Goal: Task Accomplishment & Management: Manage account settings

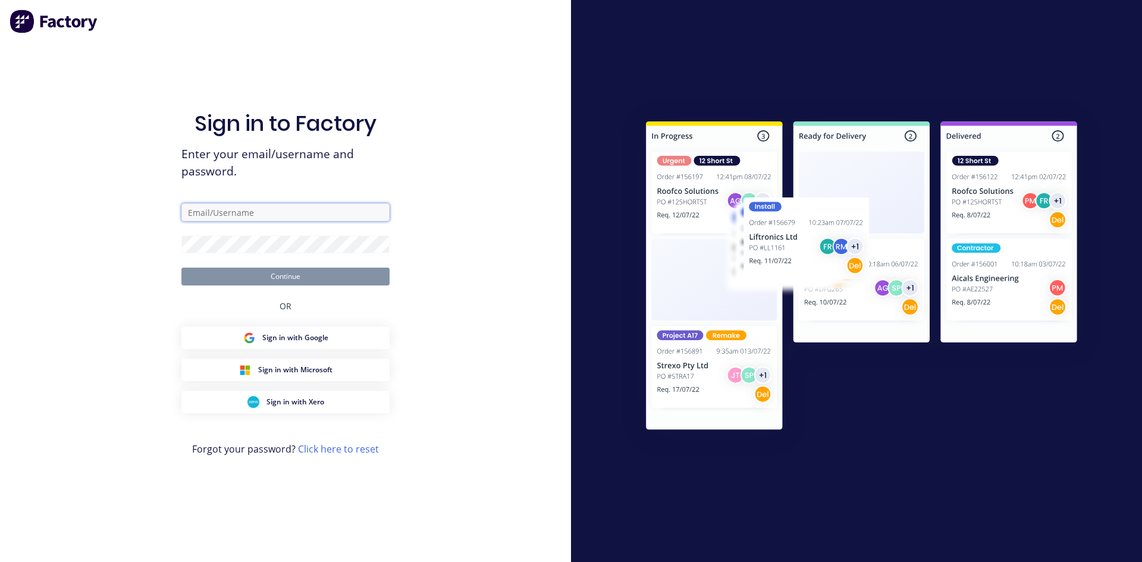
click at [267, 215] on input "text" at bounding box center [285, 212] width 208 height 18
type input "team+maricardemo@factory.app"
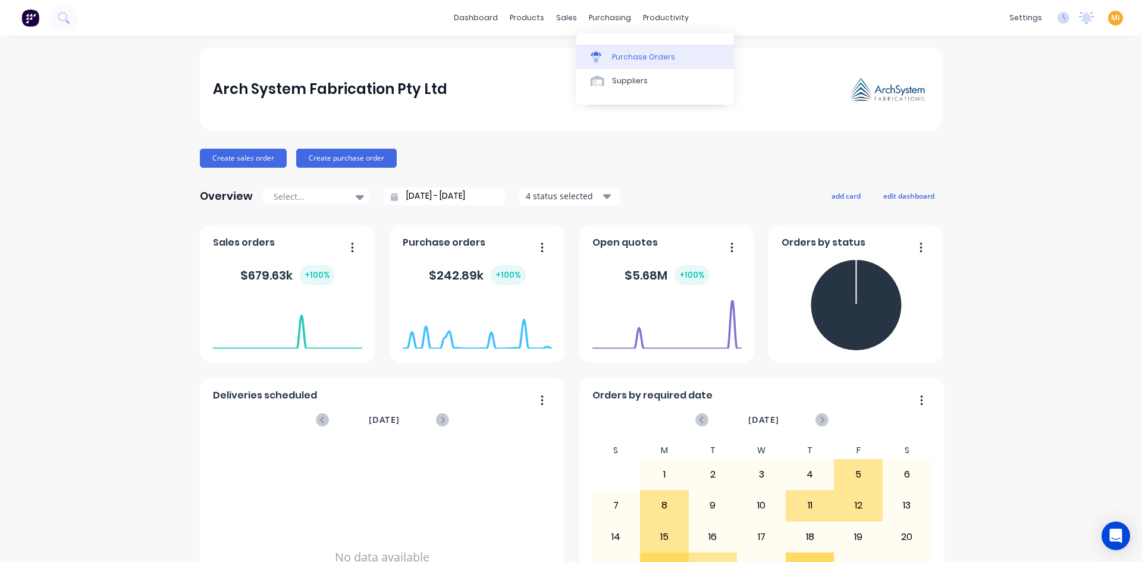
click at [625, 63] on link "Purchase Orders" at bounding box center [655, 57] width 158 height 24
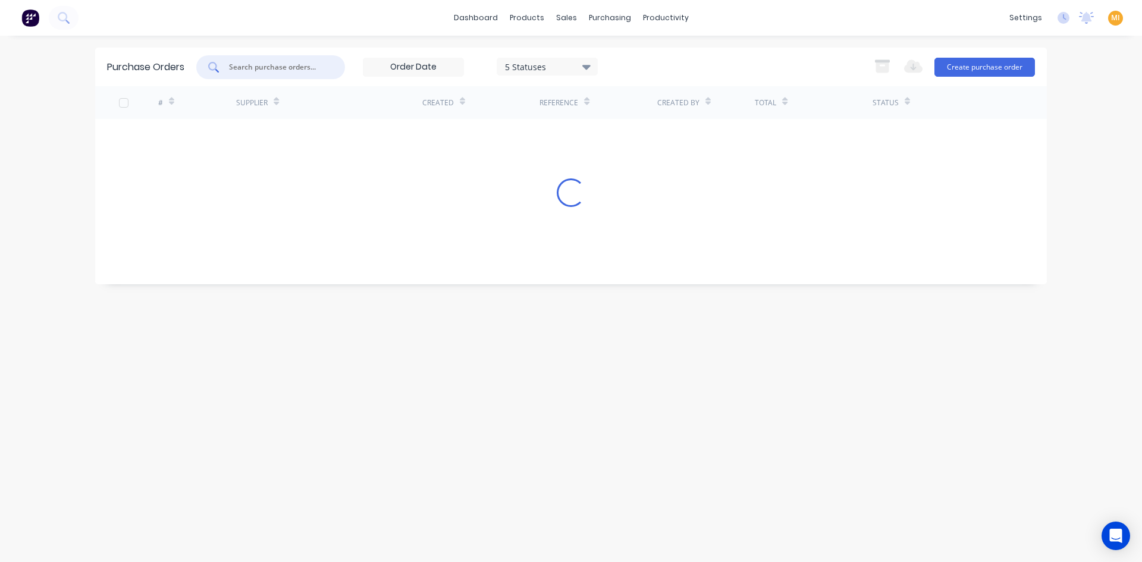
click at [258, 70] on input "text" at bounding box center [277, 67] width 99 height 12
paste input "4735"
click at [232, 65] on input "4735" at bounding box center [277, 67] width 99 height 12
click at [260, 73] on input "4735" at bounding box center [277, 67] width 99 height 12
type input "4735"
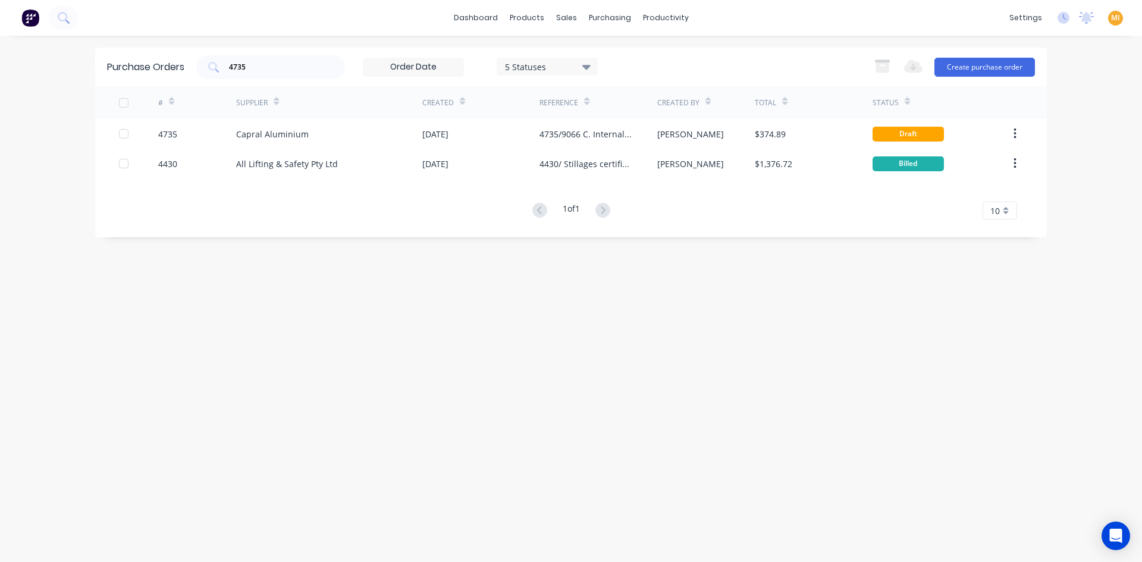
click at [552, 58] on div "5 Statuses" at bounding box center [546, 67] width 101 height 18
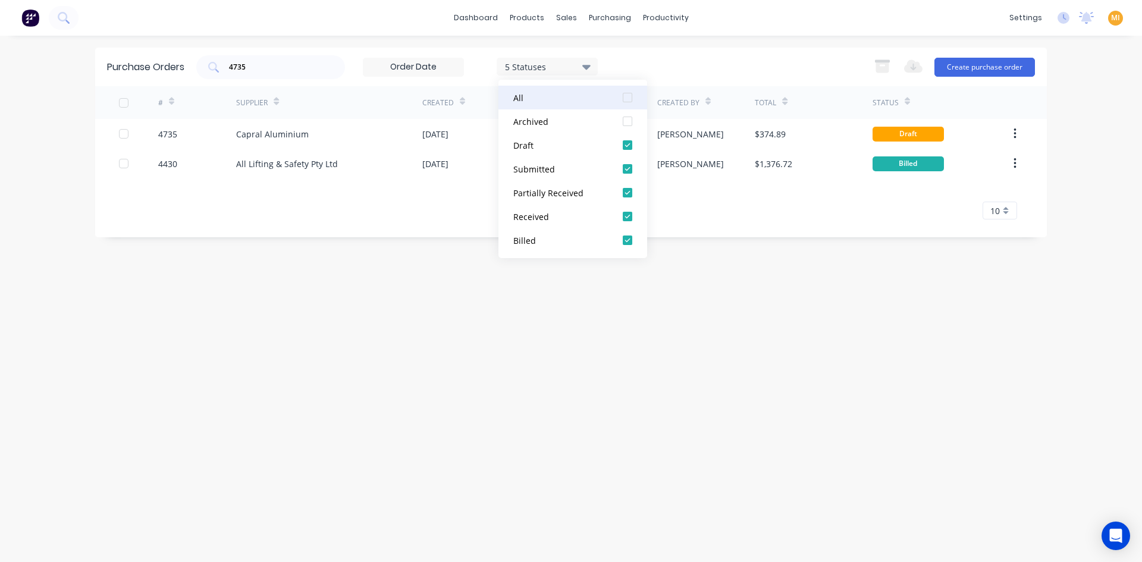
click at [628, 97] on div at bounding box center [627, 98] width 24 height 24
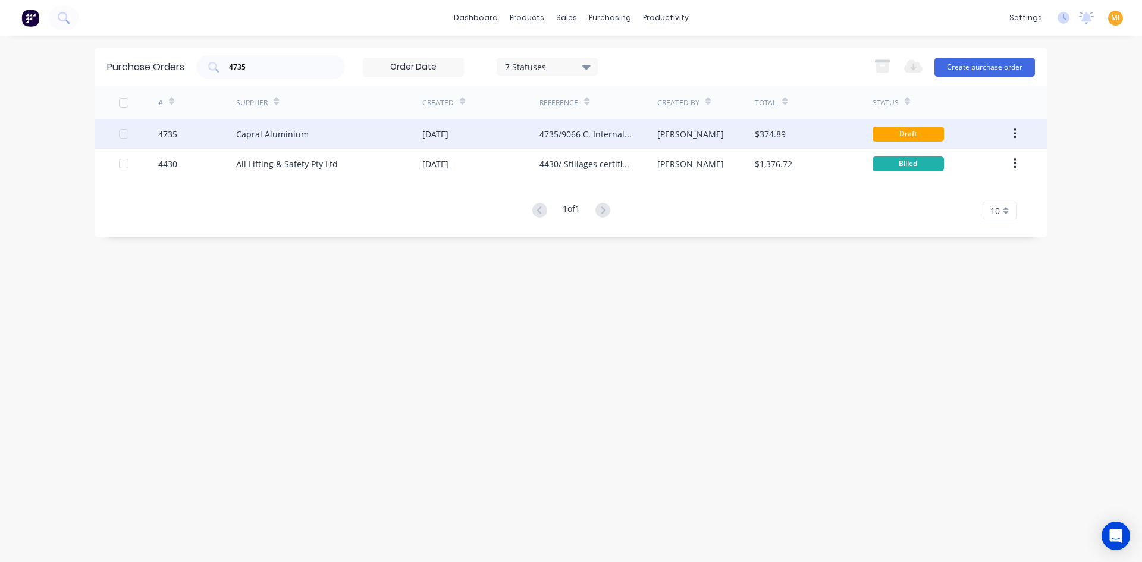
click at [245, 139] on div "Capral Aluminium" at bounding box center [272, 134] width 73 height 12
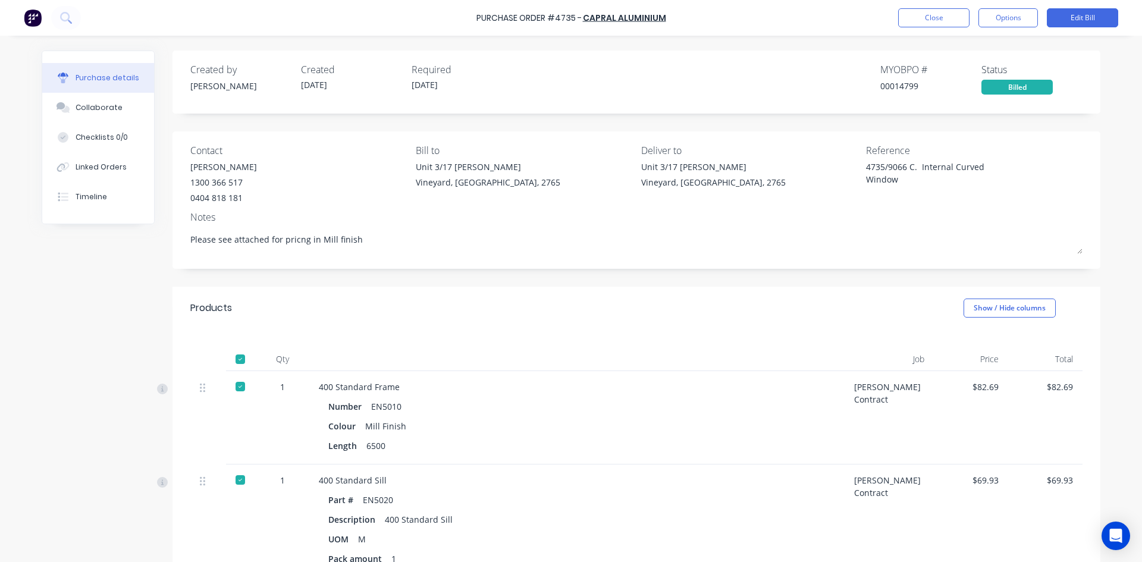
type textarea "x"
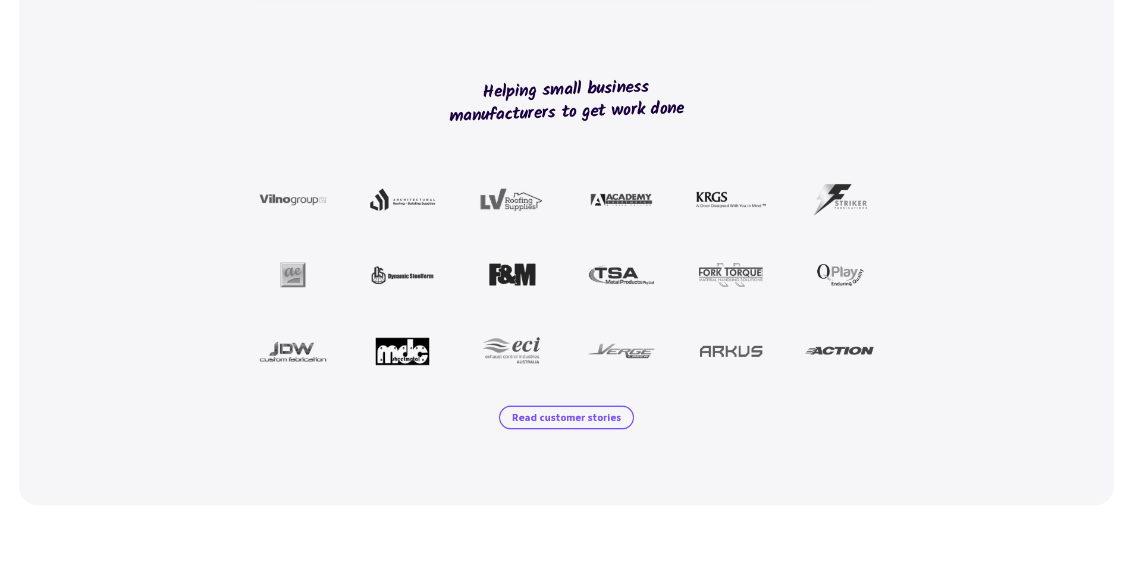
scroll to position [939, 0]
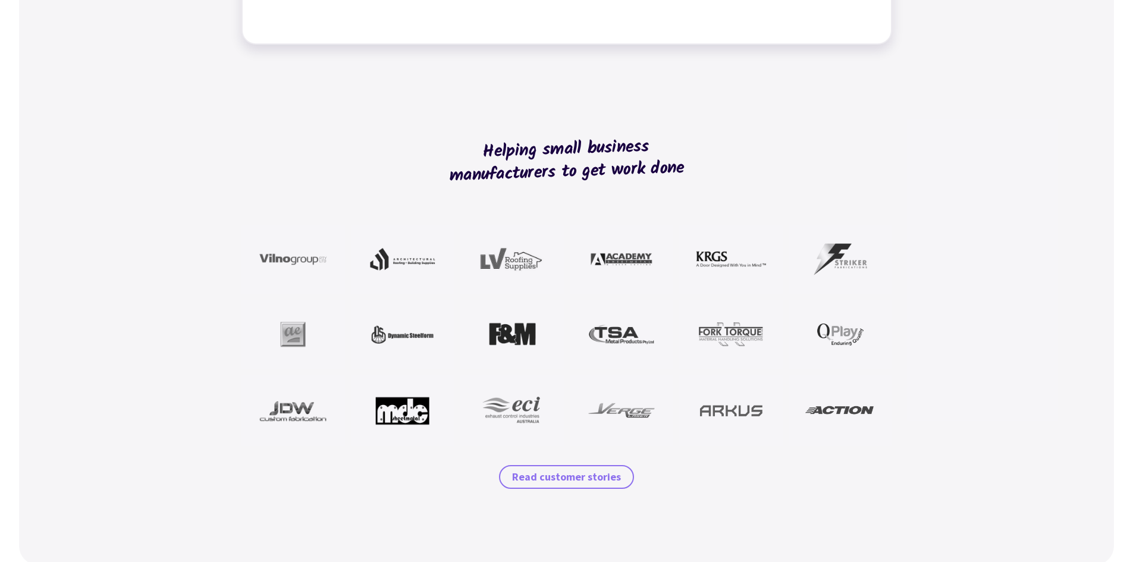
click at [559, 488] on link "Read customer stories" at bounding box center [566, 477] width 135 height 24
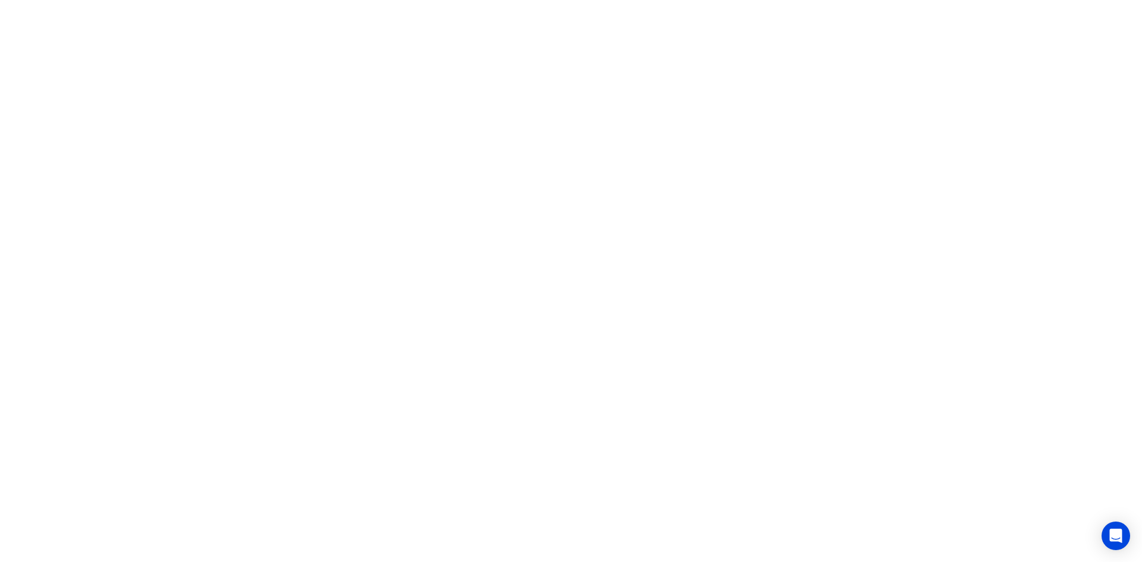
click at [368, 0] on html "x" at bounding box center [571, 0] width 1142 height 0
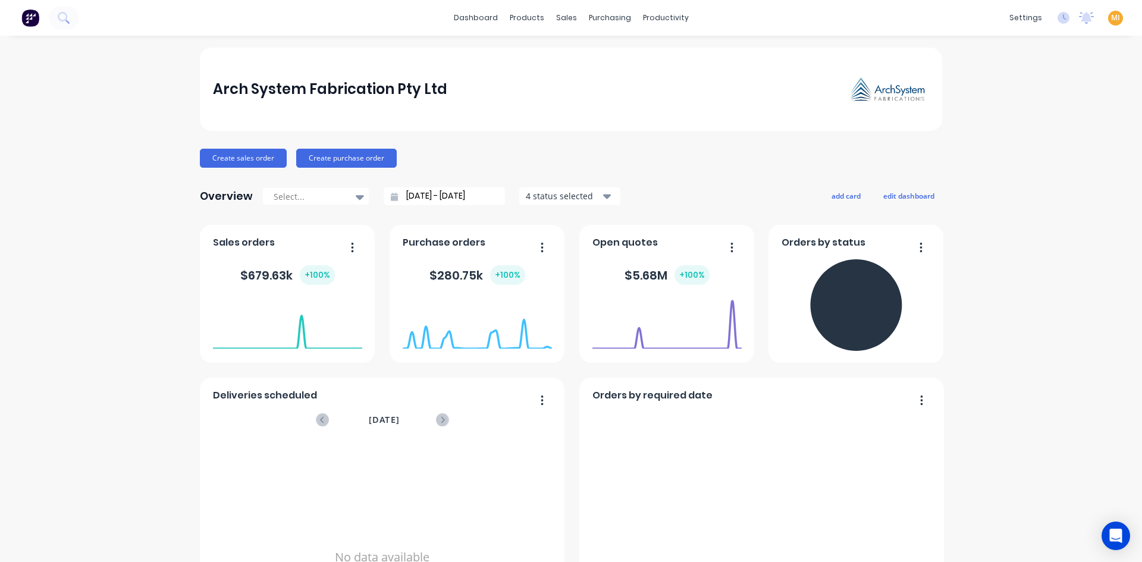
click at [1111, 17] on span "MI" at bounding box center [1115, 17] width 9 height 11
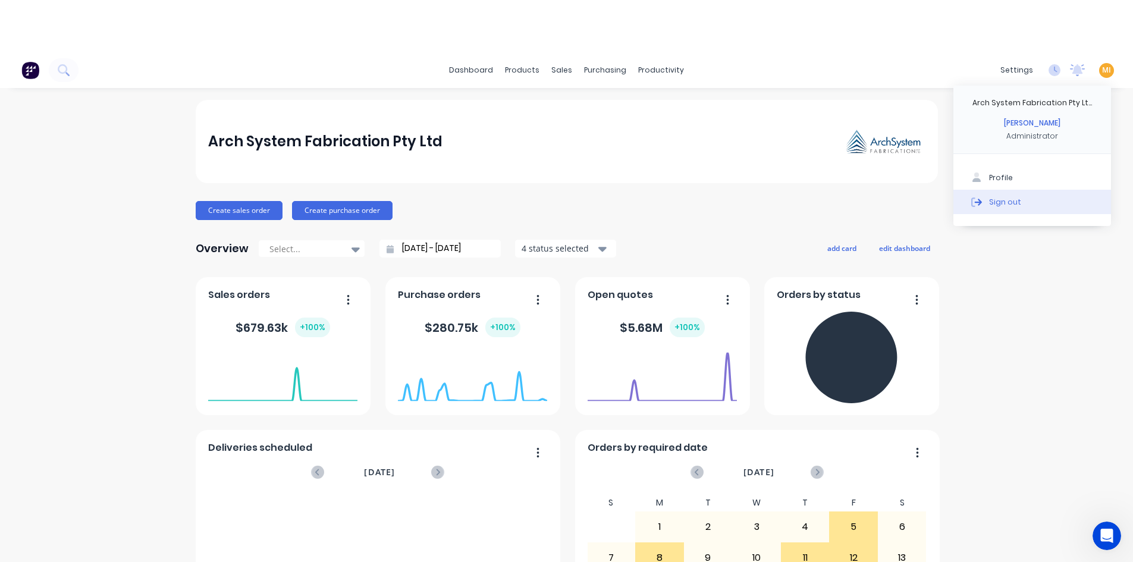
click at [1045, 154] on div "Profile Sign out" at bounding box center [1032, 190] width 158 height 72
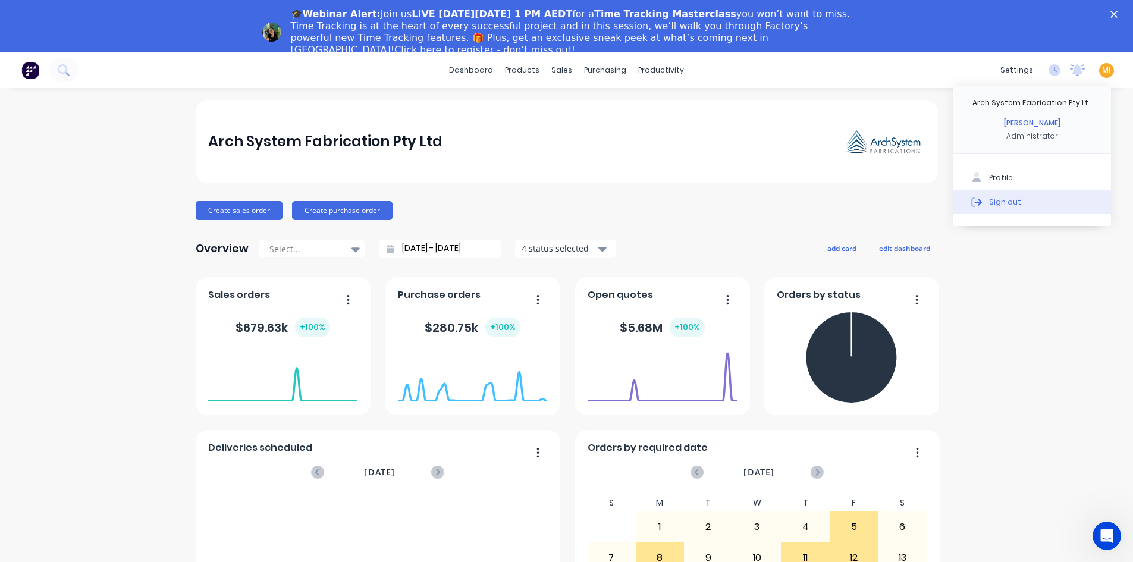
click at [1001, 205] on div "Sign out" at bounding box center [1005, 201] width 32 height 11
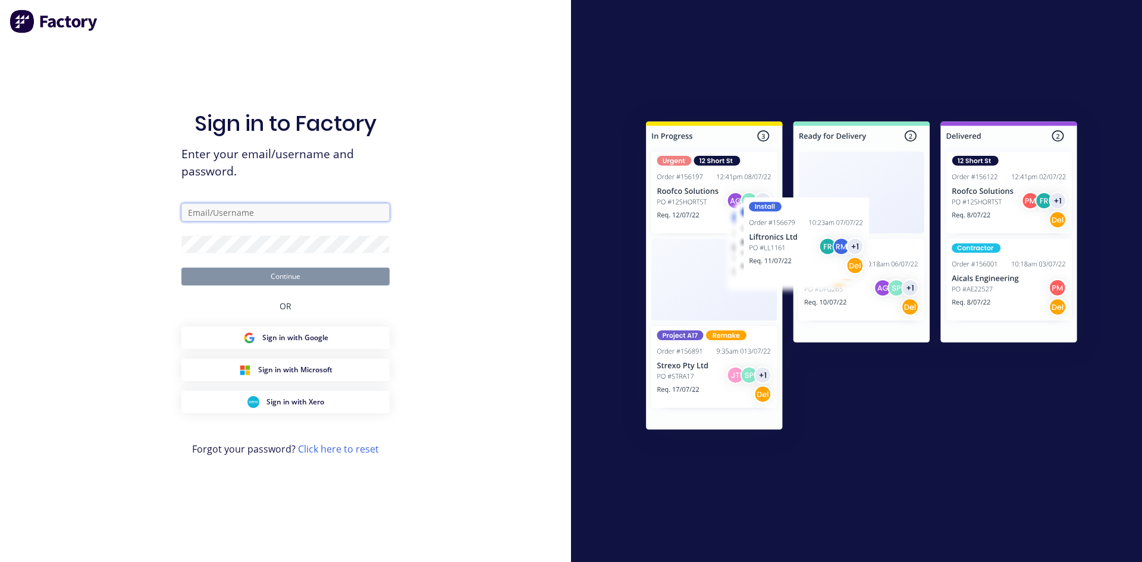
click at [218, 221] on input "text" at bounding box center [285, 212] width 208 height 18
type input "[EMAIL_ADDRESS][DOMAIN_NAME]"
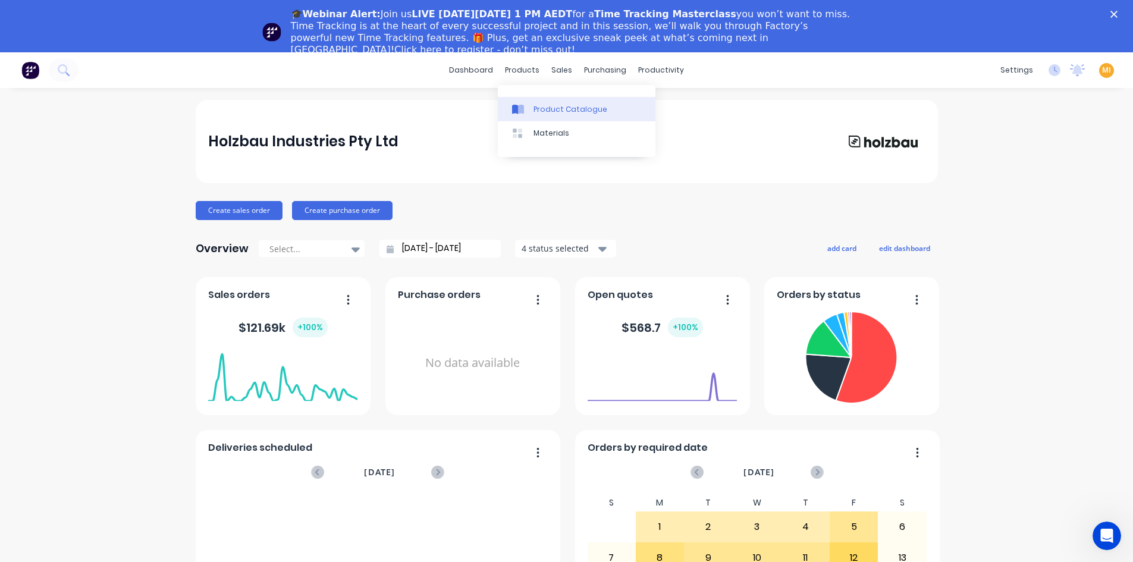
click at [523, 111] on icon at bounding box center [521, 110] width 6 height 10
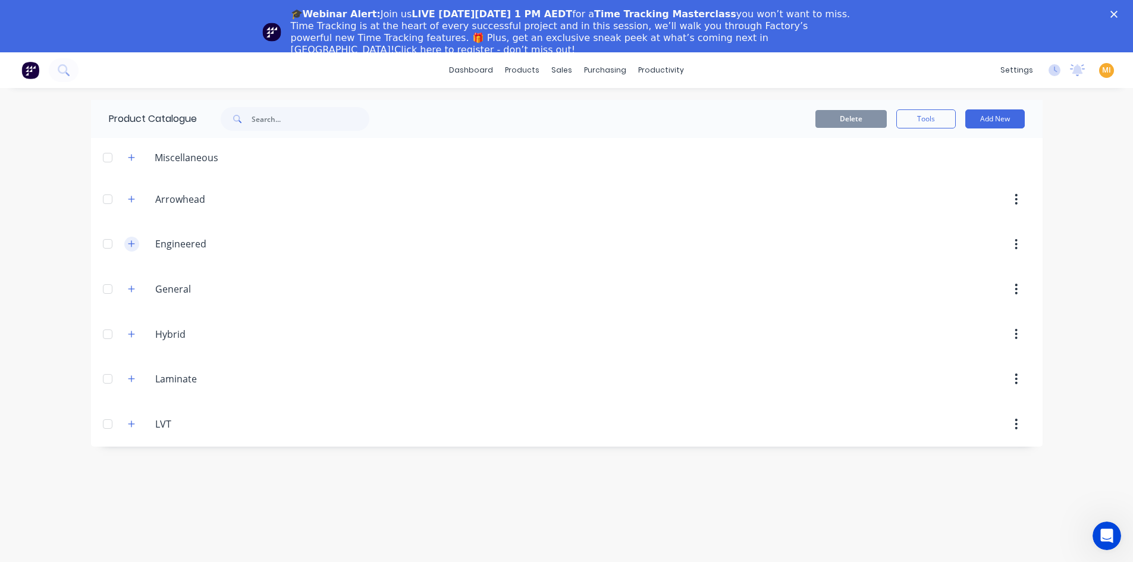
click at [133, 240] on icon "button" at bounding box center [131, 244] width 7 height 8
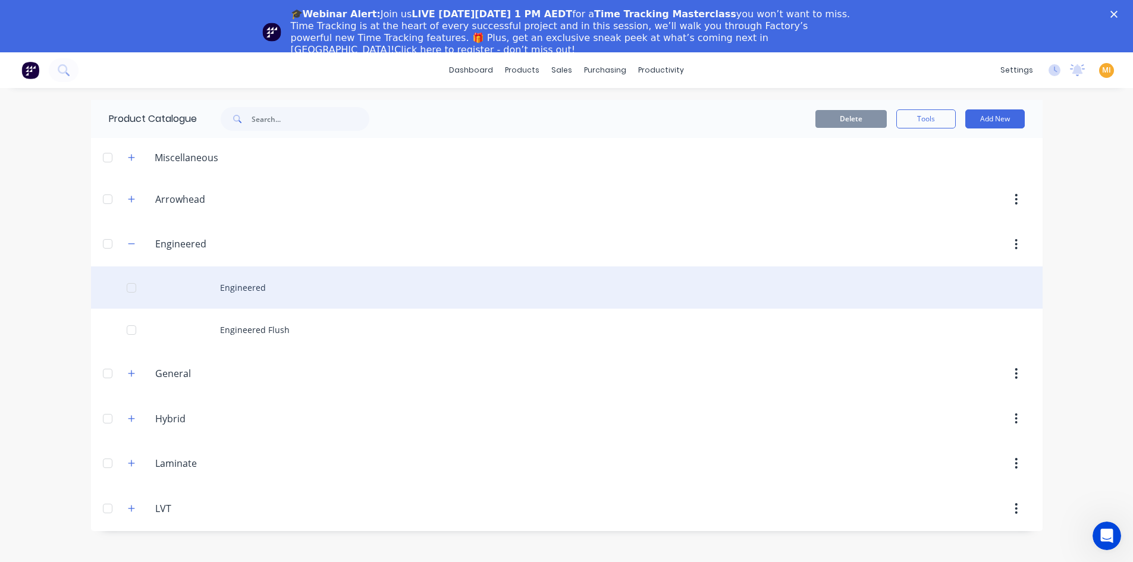
click at [237, 299] on div "Engineered" at bounding box center [566, 287] width 951 height 42
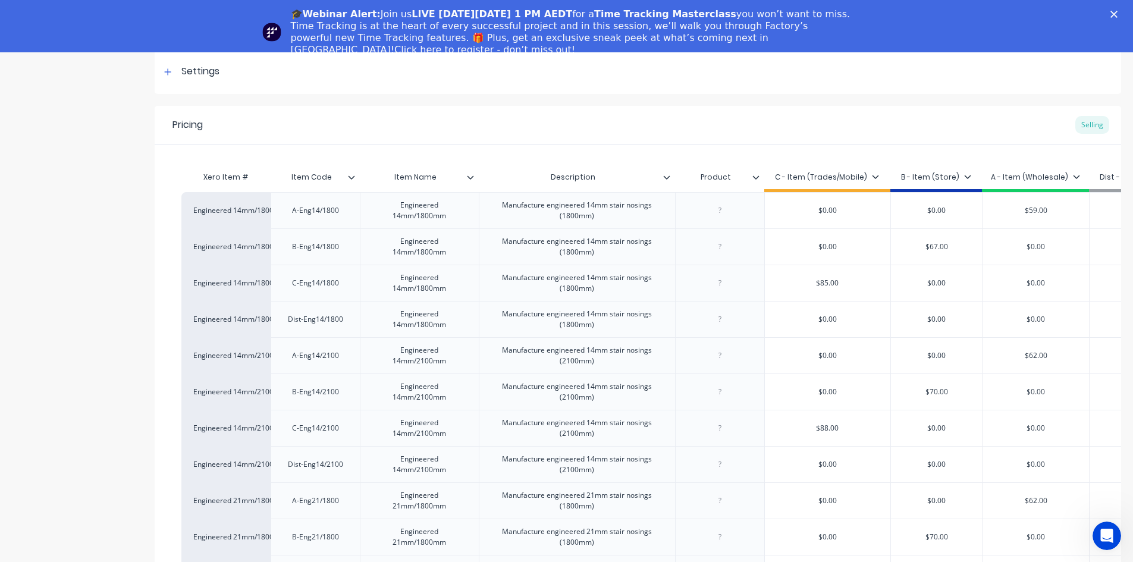
scroll to position [416, 0]
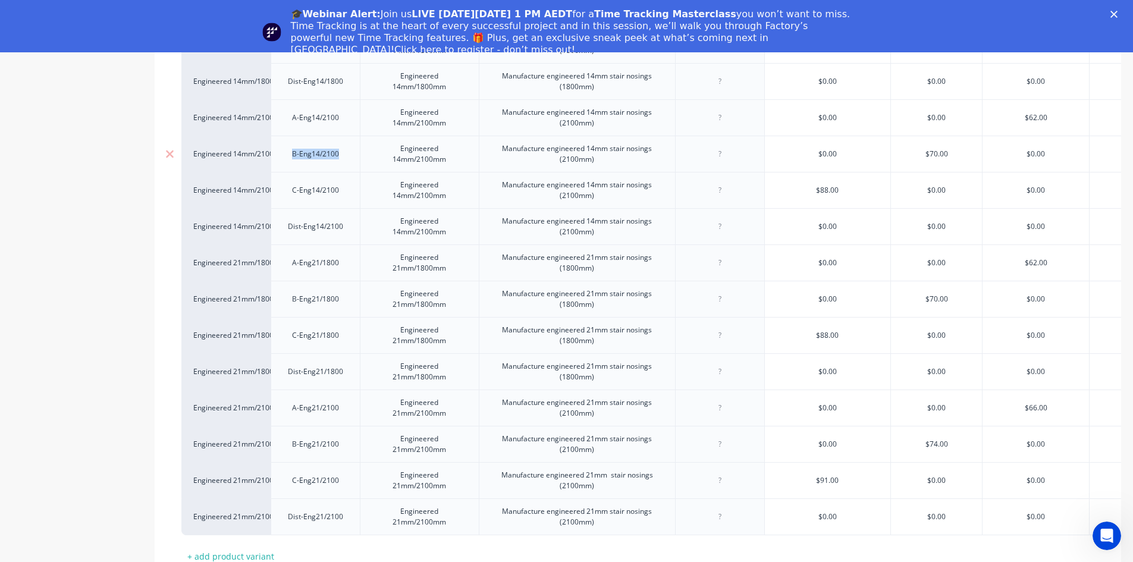
drag, startPoint x: 342, startPoint y: 153, endPoint x: 273, endPoint y: 153, distance: 69.6
click at [273, 153] on div "B-Eng14/2100" at bounding box center [315, 154] width 89 height 36
copy div "B-Eng14/2100"
type textarea "x"
drag, startPoint x: 342, startPoint y: 295, endPoint x: 268, endPoint y: 294, distance: 74.3
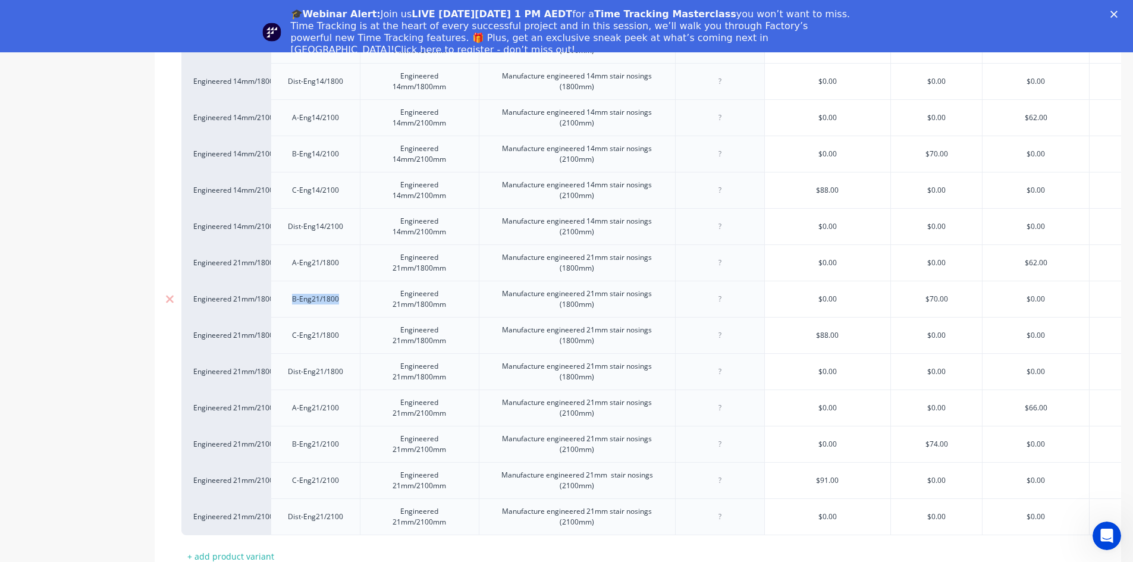
click at [268, 294] on div "Engineered 21mm/1800mm B-Eng21/1800 Engineered 21mm/1800mm Manufacture engineer…" at bounding box center [696, 299] width 1030 height 36
paste div
type textarea "x"
drag, startPoint x: 334, startPoint y: 444, endPoint x: 297, endPoint y: 439, distance: 36.5
click at [297, 439] on div "B-Eng21/2100" at bounding box center [315, 443] width 66 height 15
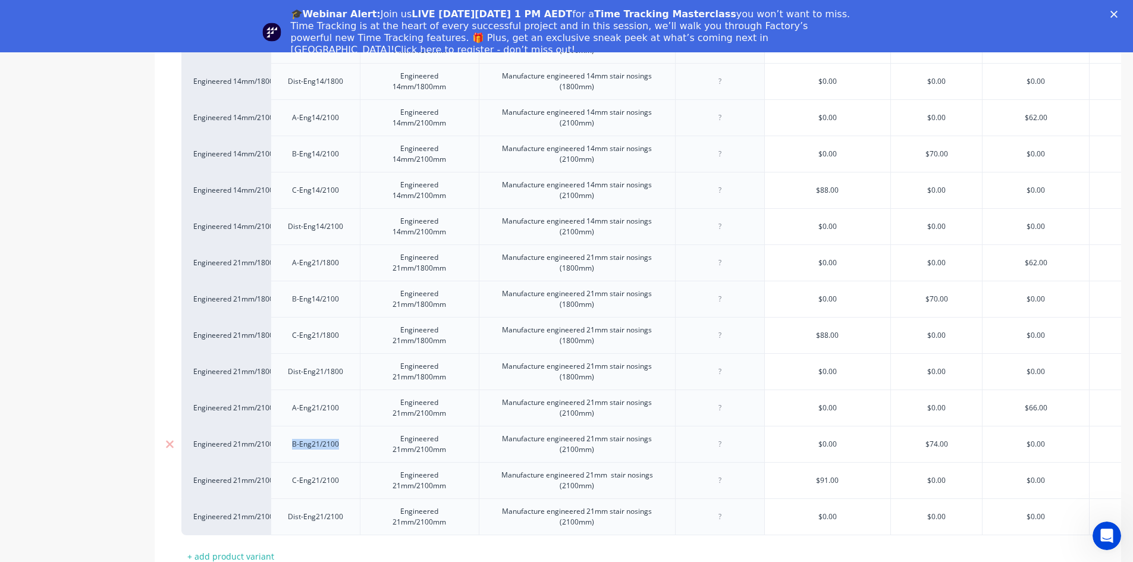
drag, startPoint x: 347, startPoint y: 442, endPoint x: 280, endPoint y: 445, distance: 66.7
click at [281, 445] on div "B-Eng21/2100" at bounding box center [315, 444] width 89 height 36
paste div
click at [82, 341] on div "Product details Collaborate Order History" at bounding box center [74, 162] width 125 height 951
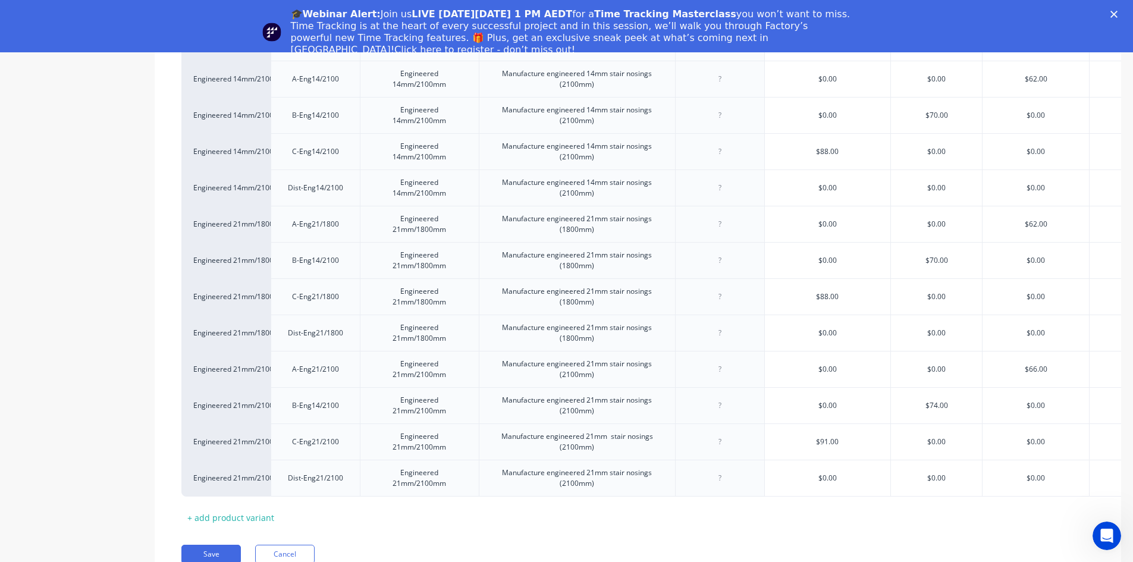
scroll to position [52, 0]
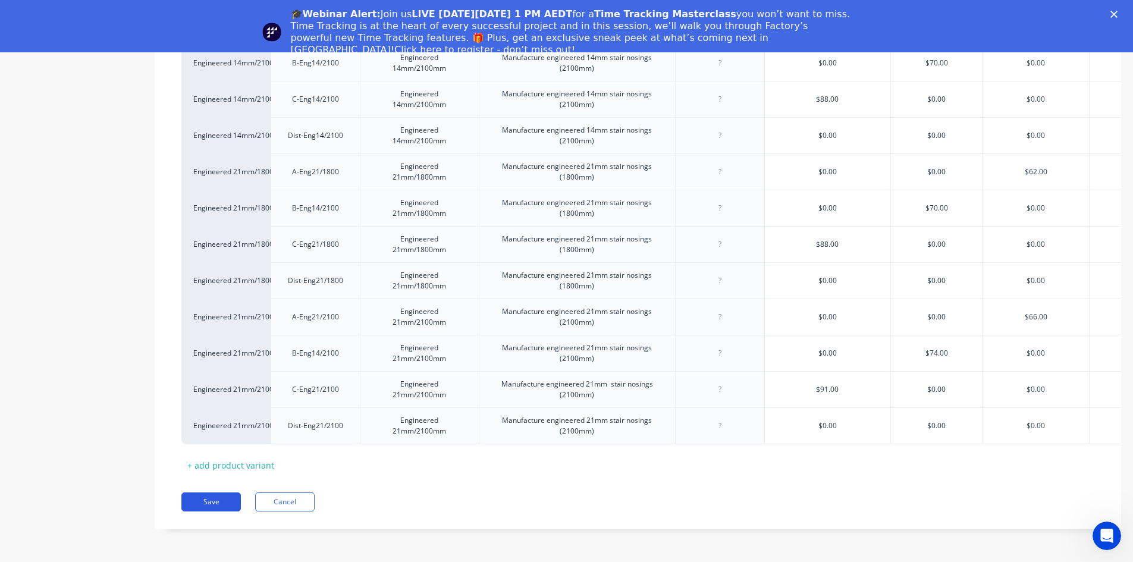
click at [227, 499] on button "Save" at bounding box center [210, 501] width 59 height 19
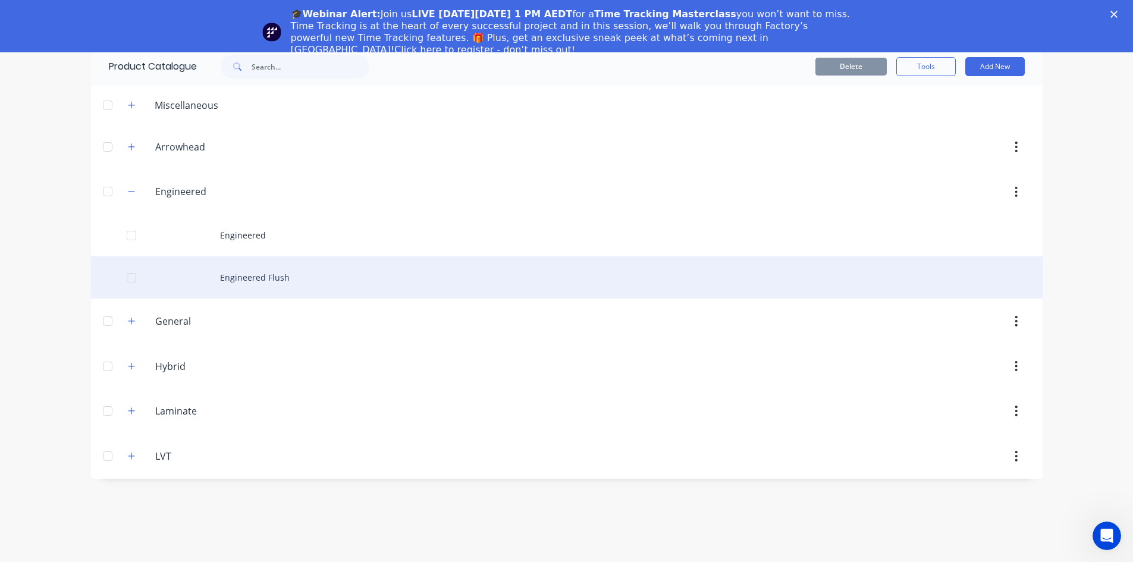
click at [260, 276] on div "Engineered Flush" at bounding box center [566, 277] width 951 height 42
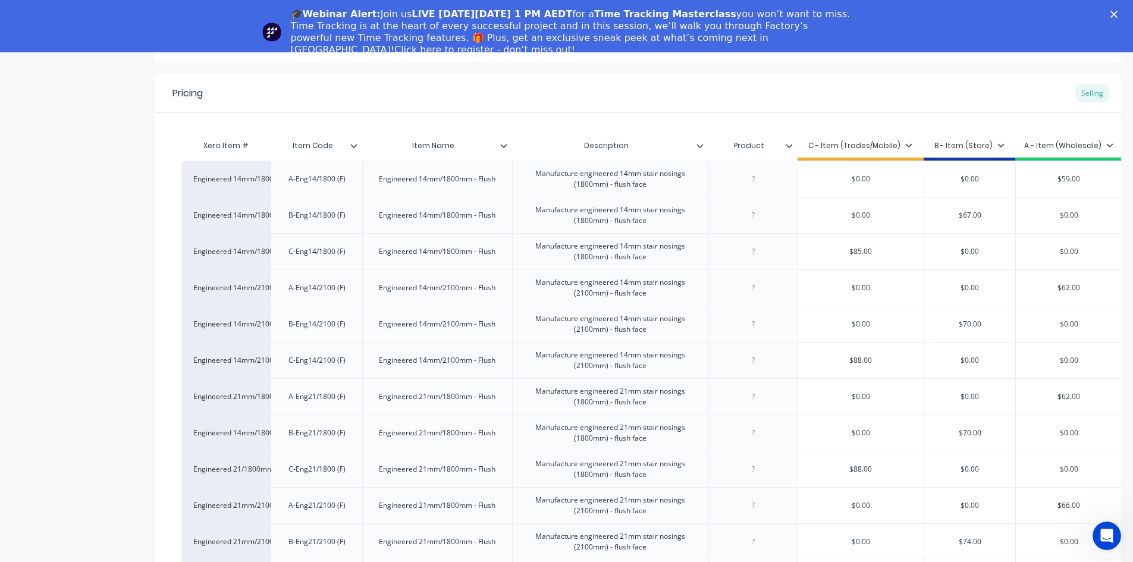
scroll to position [178, 0]
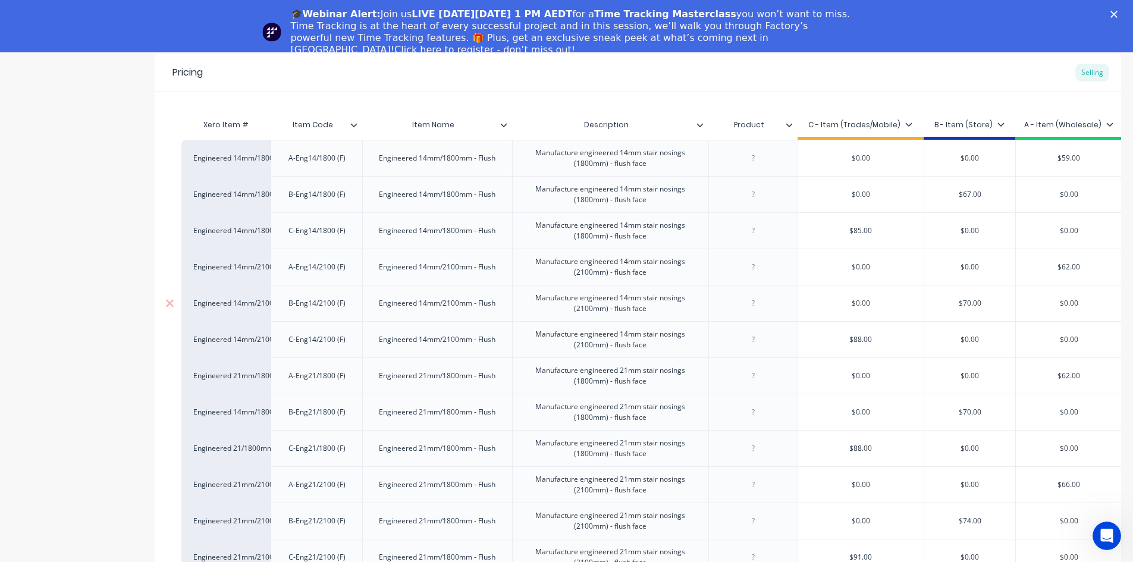
click at [331, 306] on div "B-Eng14/2100 (F)" at bounding box center [317, 302] width 76 height 15
drag, startPoint x: 347, startPoint y: 304, endPoint x: 282, endPoint y: 304, distance: 64.8
click at [282, 304] on div "B-Eng14/2100 (F)" at bounding box center [317, 302] width 76 height 15
copy div "B-Eng14/2100 (F)"
type textarea "x"
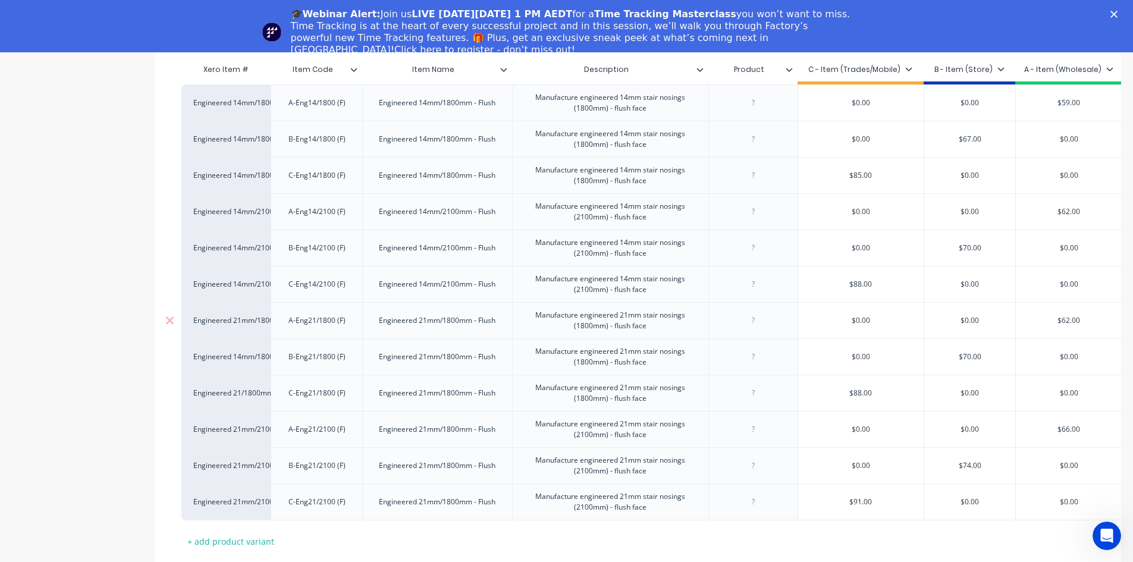
scroll to position [319, 0]
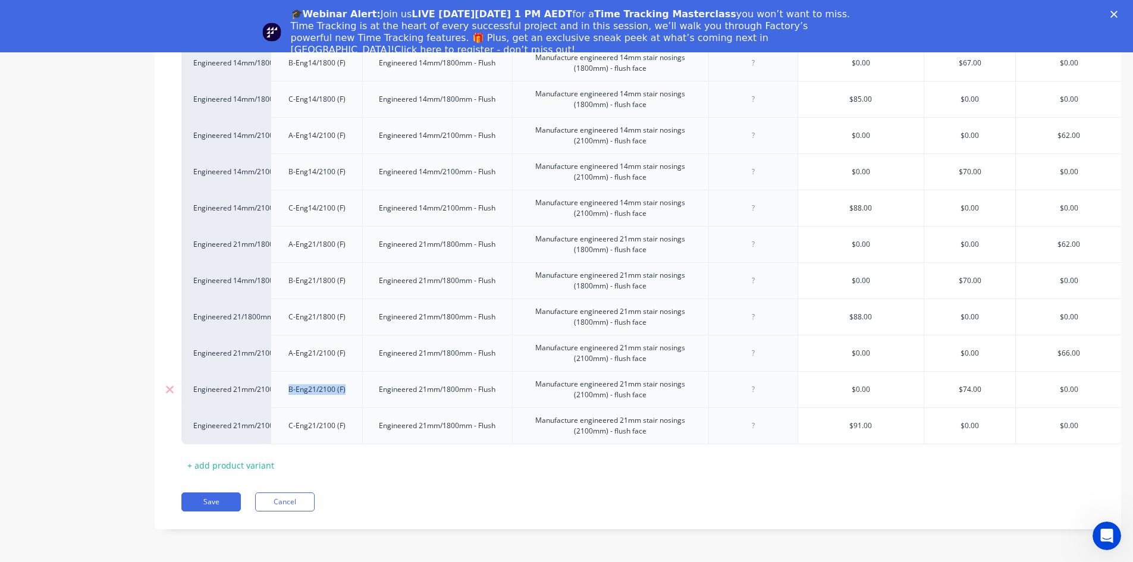
drag, startPoint x: 337, startPoint y: 380, endPoint x: 266, endPoint y: 369, distance: 71.1
click at [266, 371] on div "Engineered 21mm/2100mm (F) B-Eng21/2100 (F) Engineered 21mm/1800mm - Flush Manu…" at bounding box center [651, 389] width 941 height 36
paste div
click at [357, 487] on div "Pricing Selling Xero Item # Item Code Item Name Description Product C - Item (T…" at bounding box center [638, 225] width 966 height 607
click at [217, 504] on button "Save" at bounding box center [210, 501] width 59 height 19
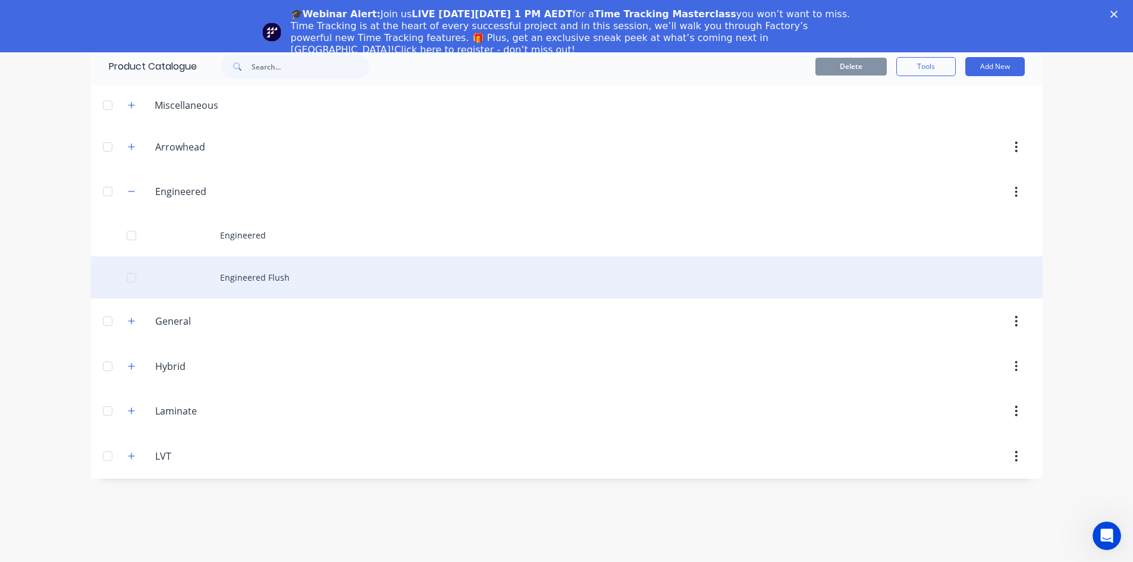
click at [303, 264] on div "Engineered Flush" at bounding box center [566, 277] width 951 height 42
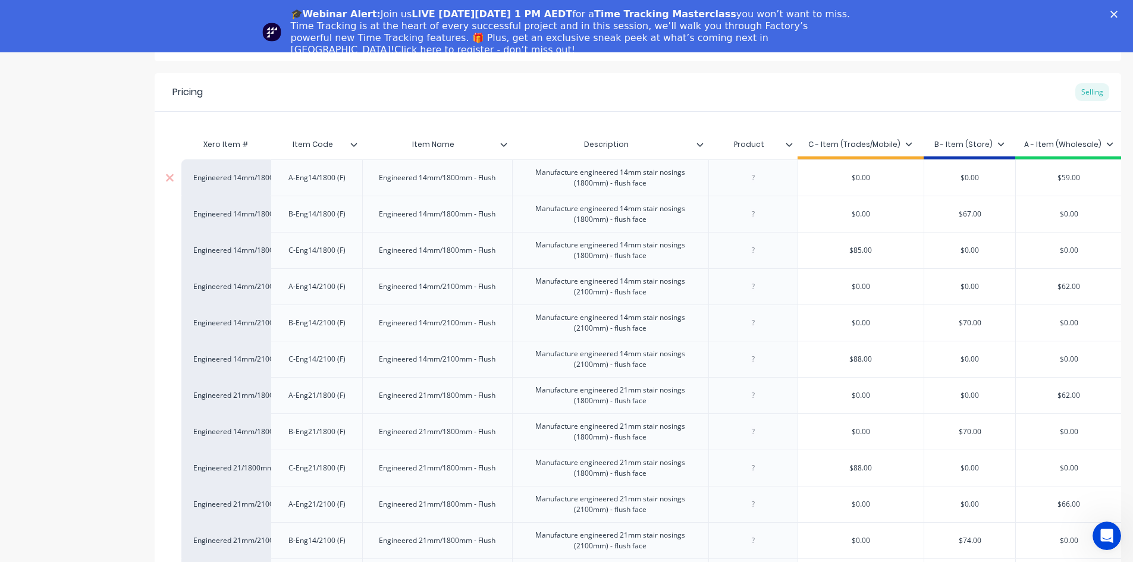
scroll to position [238, 0]
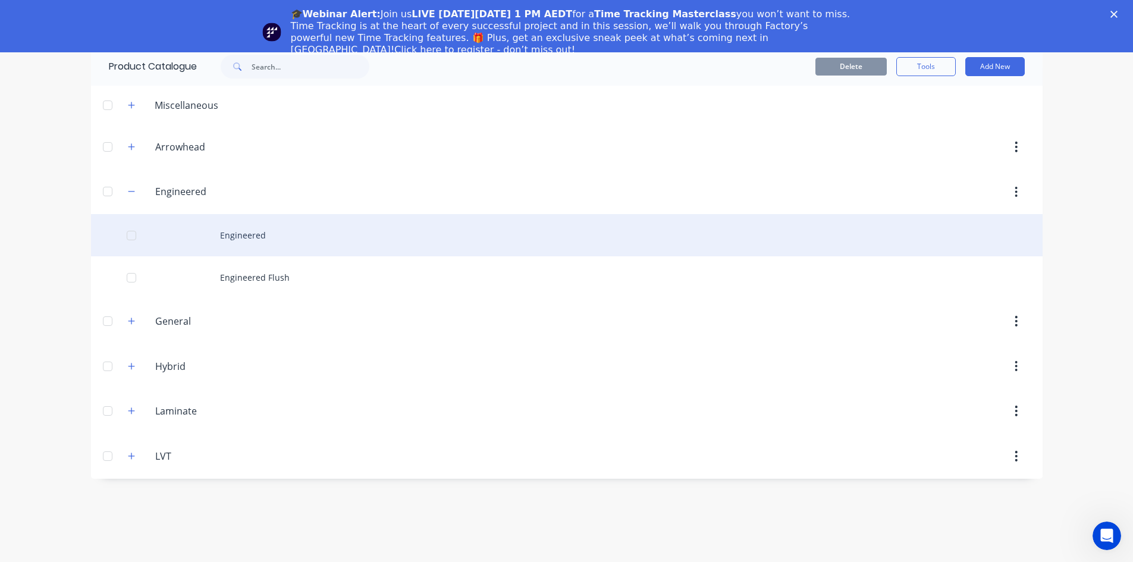
click at [271, 234] on div "Engineered" at bounding box center [566, 235] width 951 height 42
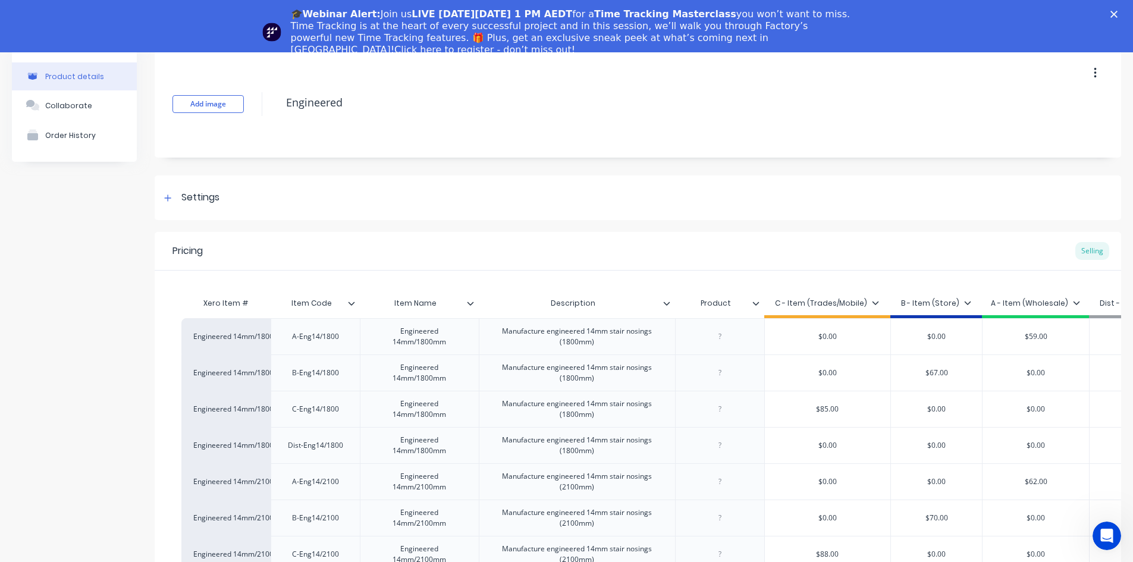
type textarea "x"
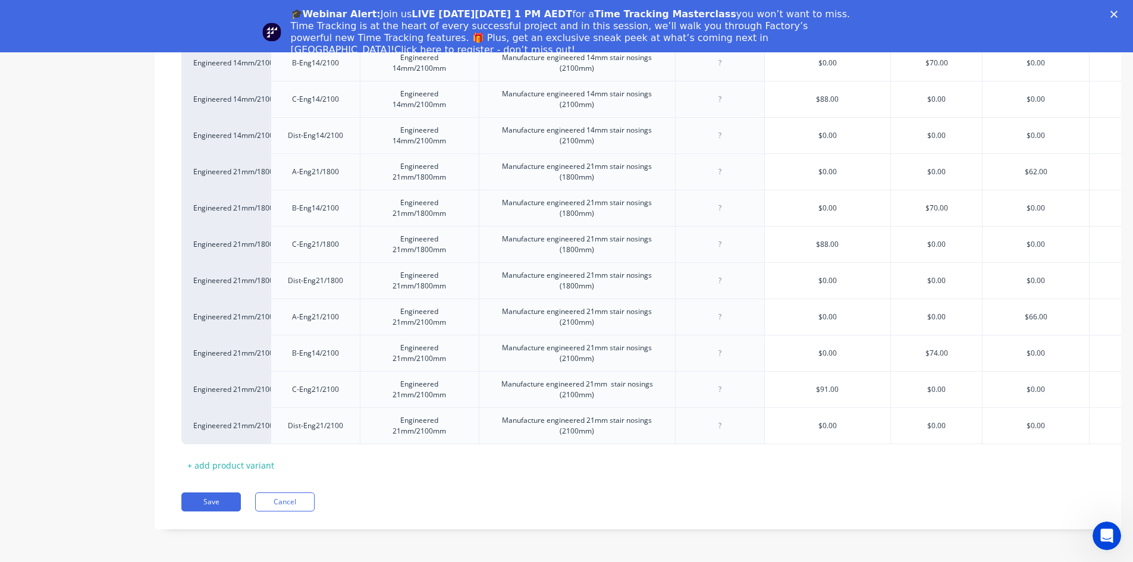
scroll to position [464, 0]
click at [323, 200] on div "B-Eng14/2100" at bounding box center [315, 207] width 66 height 15
click at [316, 201] on div "B-Eng14/2100" at bounding box center [315, 207] width 66 height 15
click at [320, 345] on div "B-Eng14/2100" at bounding box center [315, 352] width 66 height 15
type textarea "x"
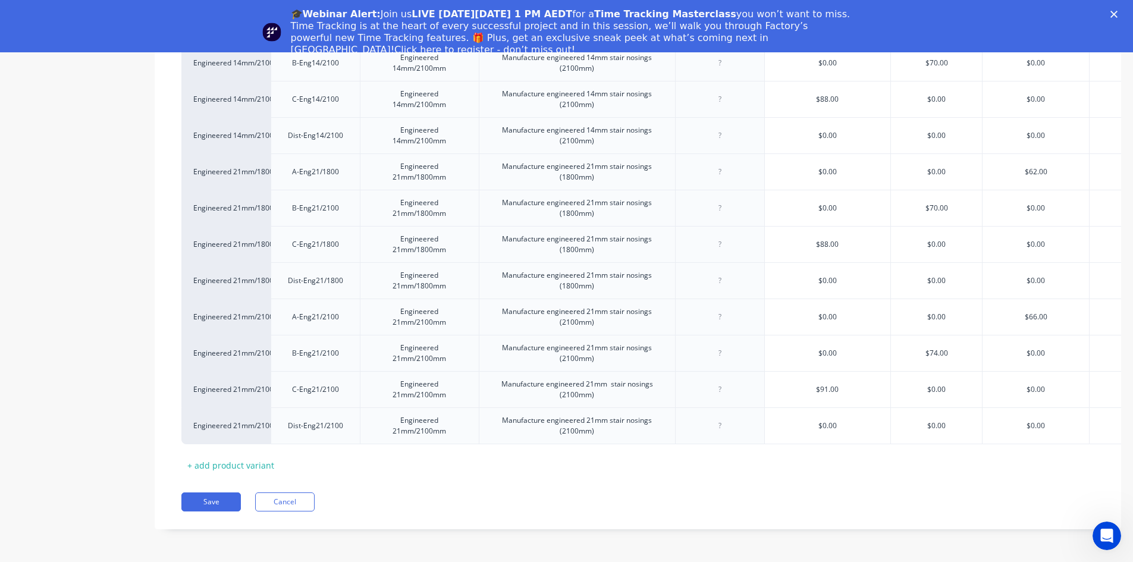
click at [425, 514] on div "Pricing Selling Xero Item # Item Code Item Name Description Product C - Item (T…" at bounding box center [638, 153] width 966 height 752
click at [203, 504] on button "Save" at bounding box center [210, 501] width 59 height 19
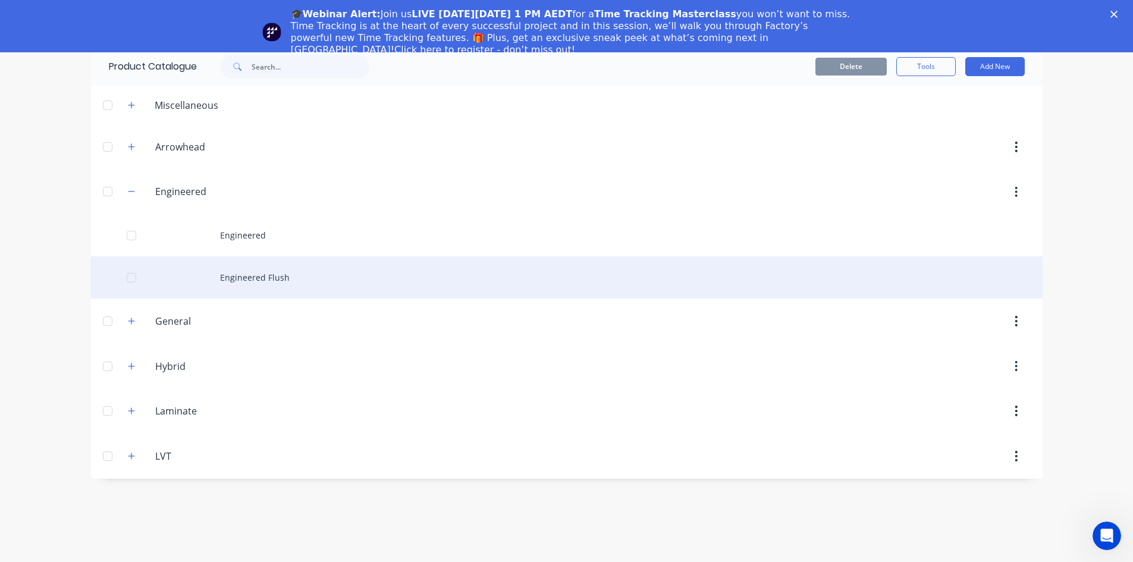
click at [243, 265] on div "Engineered Flush" at bounding box center [566, 277] width 951 height 42
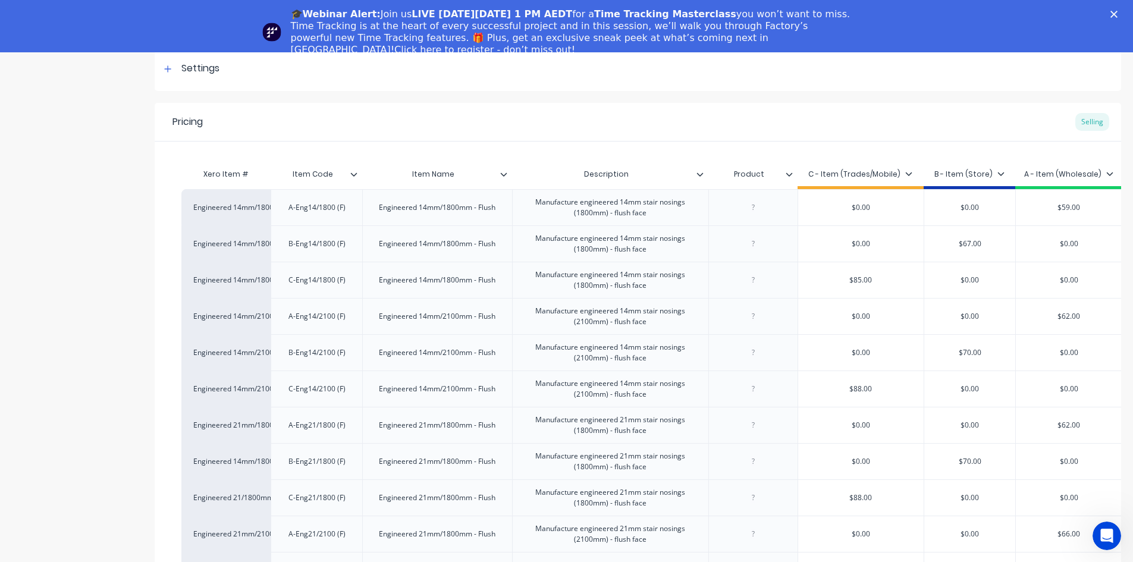
scroll to position [119, 0]
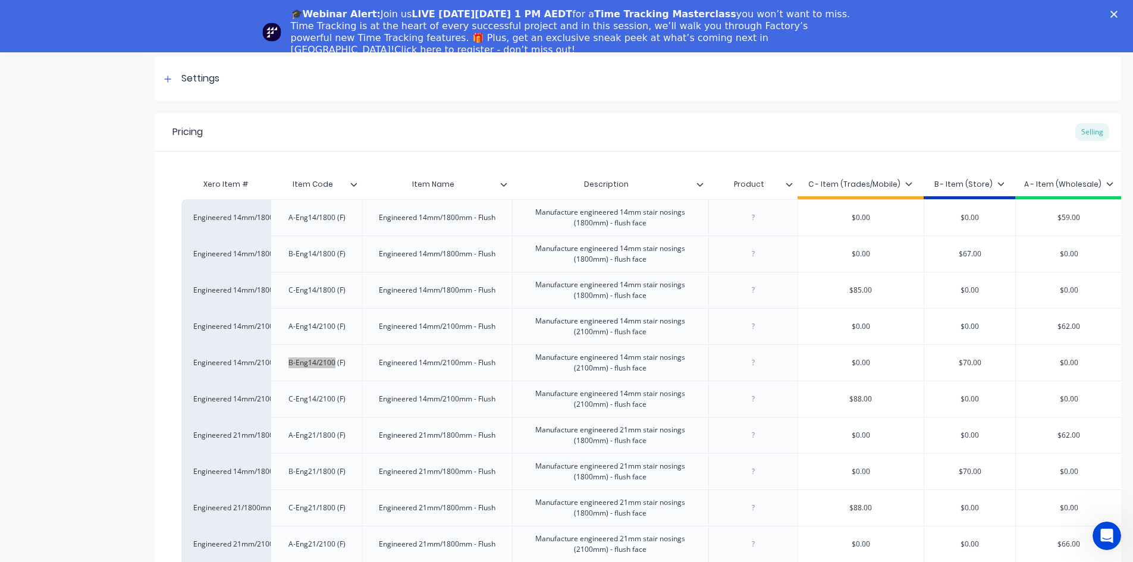
click at [1117, 12] on icon "Close" at bounding box center [1113, 14] width 7 height 7
type textarea "x"
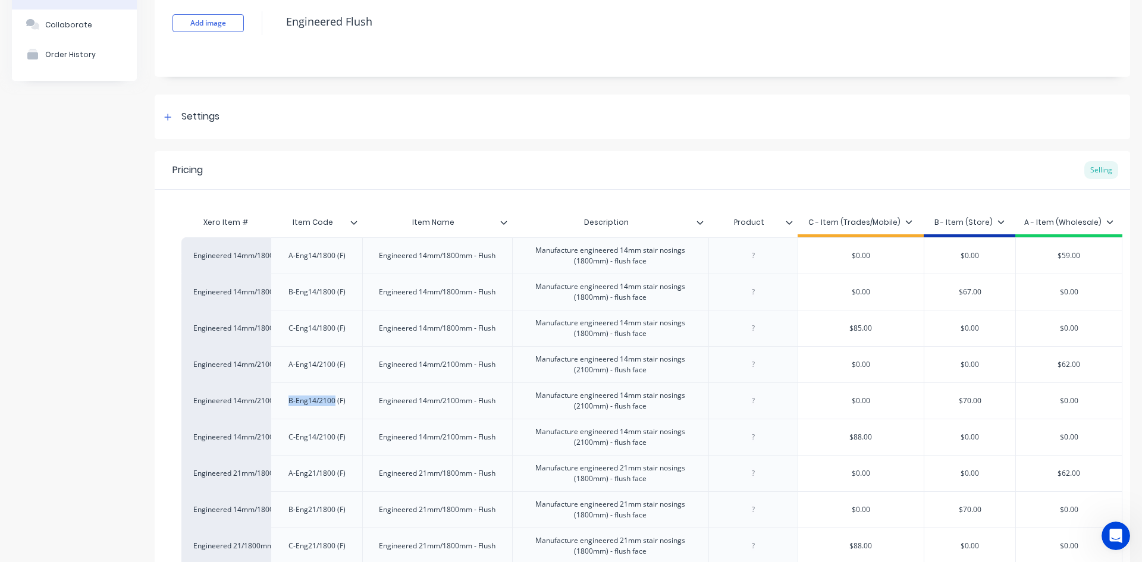
scroll to position [0, 0]
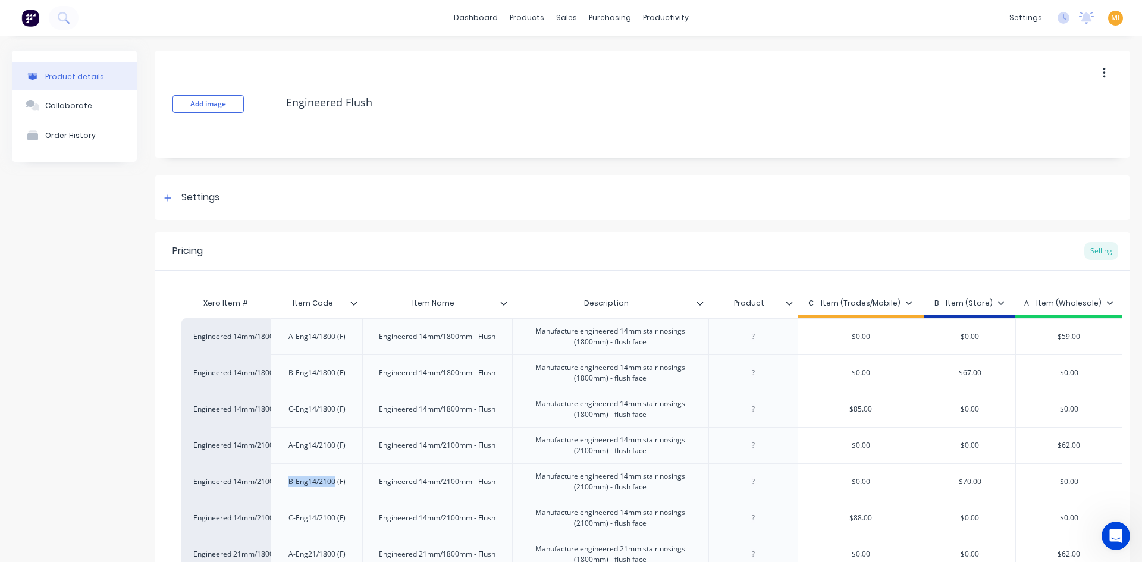
click at [32, 17] on img at bounding box center [30, 18] width 18 height 18
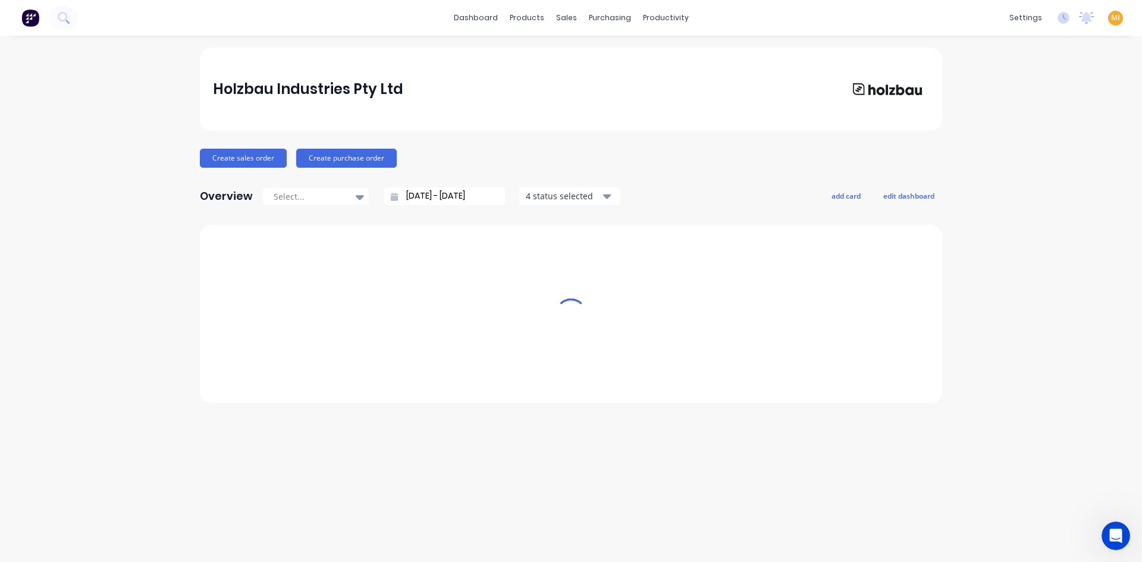
click at [1115, 14] on span "MI" at bounding box center [1115, 17] width 9 height 11
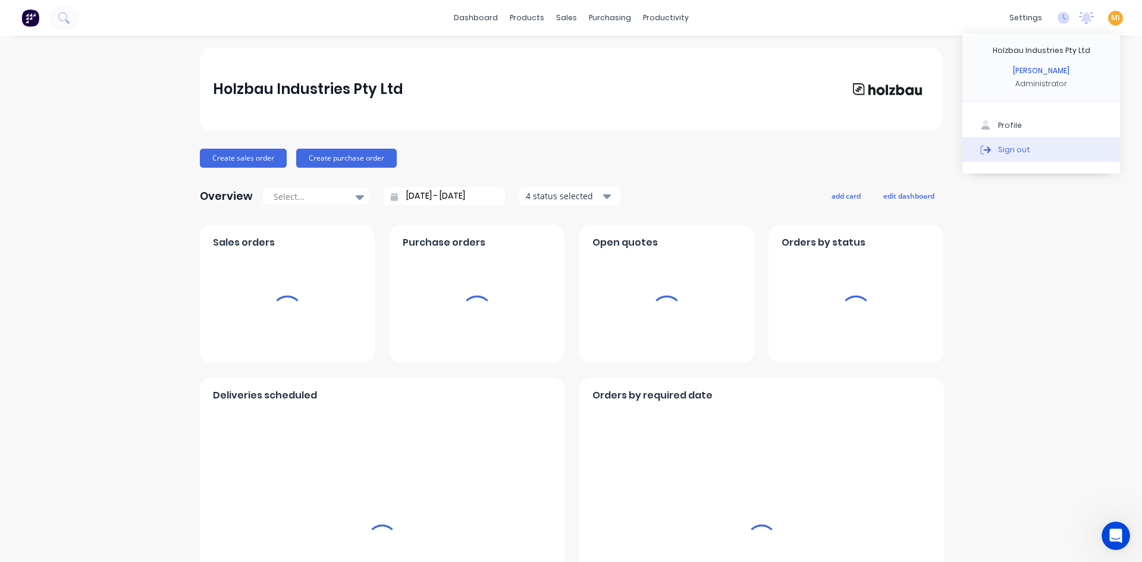
click at [998, 154] on div "Sign out" at bounding box center [1014, 149] width 32 height 11
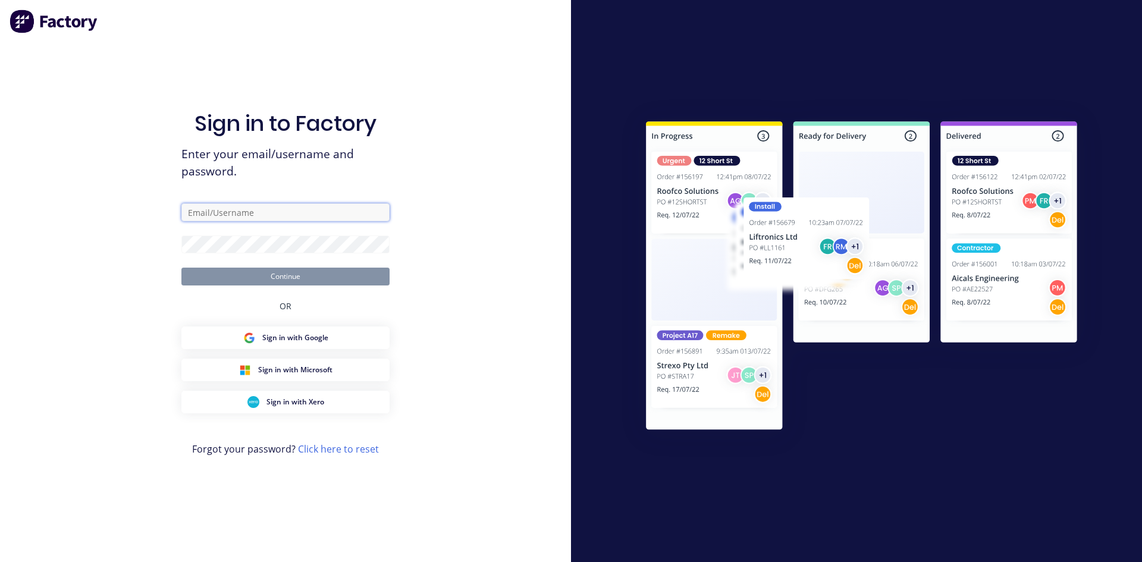
click at [253, 216] on input "text" at bounding box center [285, 212] width 208 height 18
click at [0, 561] on com-1password-button at bounding box center [0, 562] width 0 height 0
type input "[EMAIL_ADDRESS][DOMAIN_NAME]"
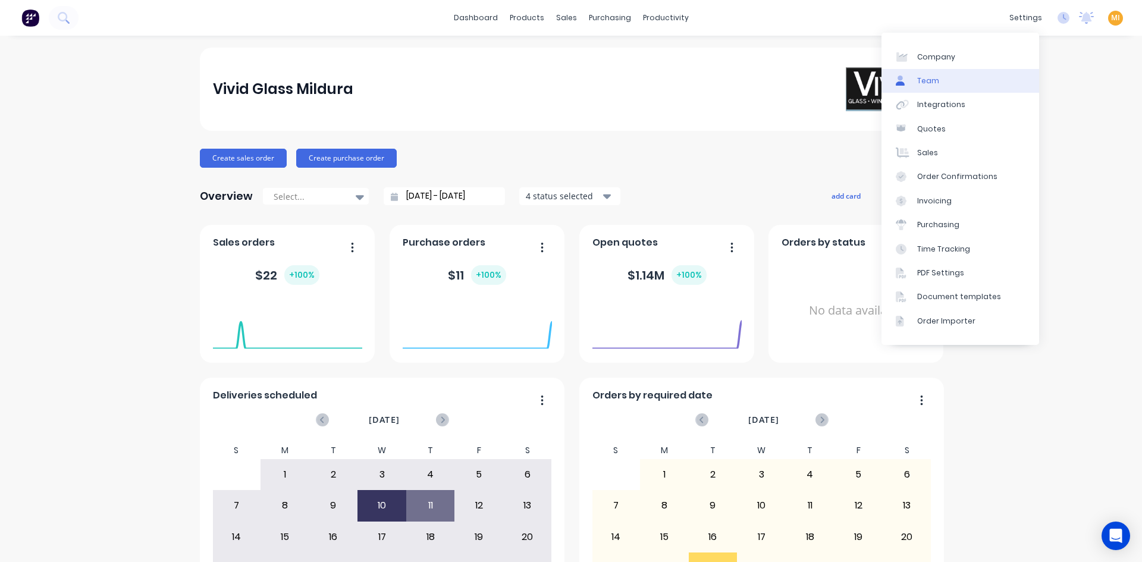
click at [952, 83] on link "Team" at bounding box center [960, 81] width 158 height 24
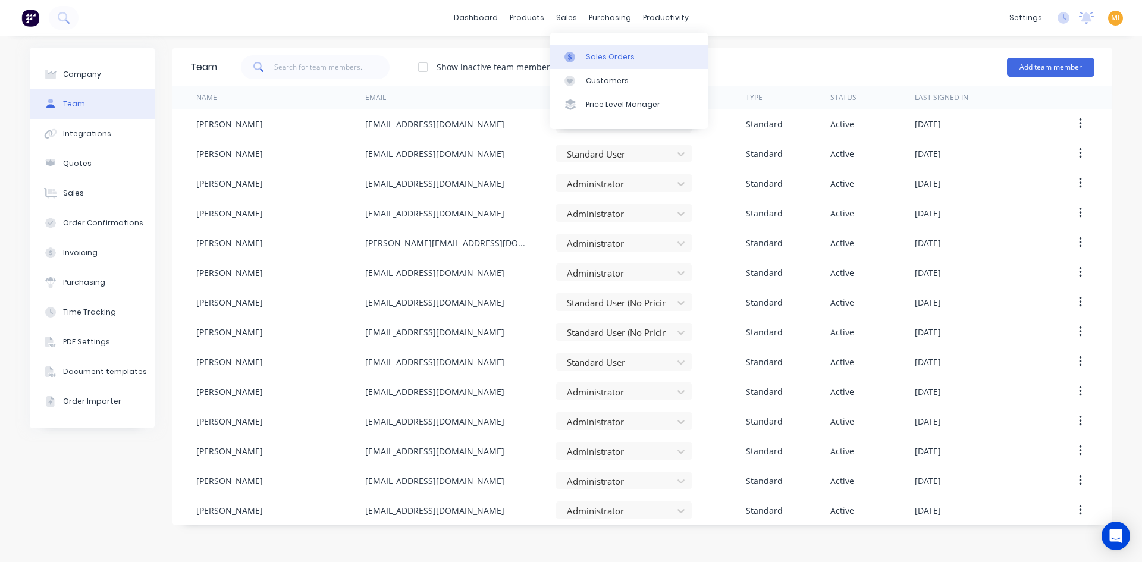
click at [593, 58] on div "Sales Orders" at bounding box center [610, 57] width 49 height 11
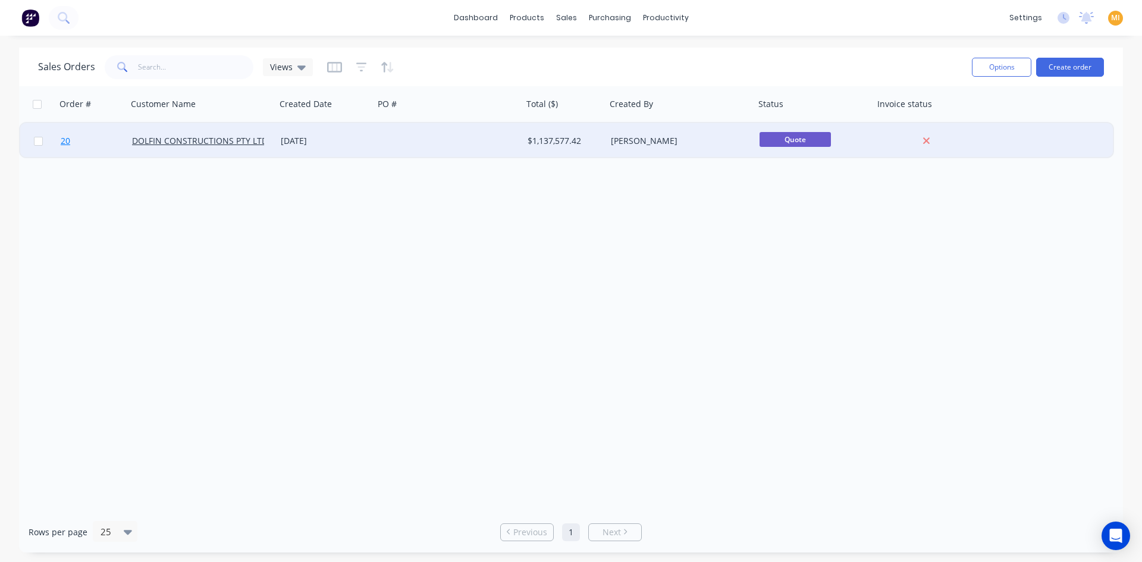
click at [112, 134] on link "20" at bounding box center [96, 141] width 71 height 36
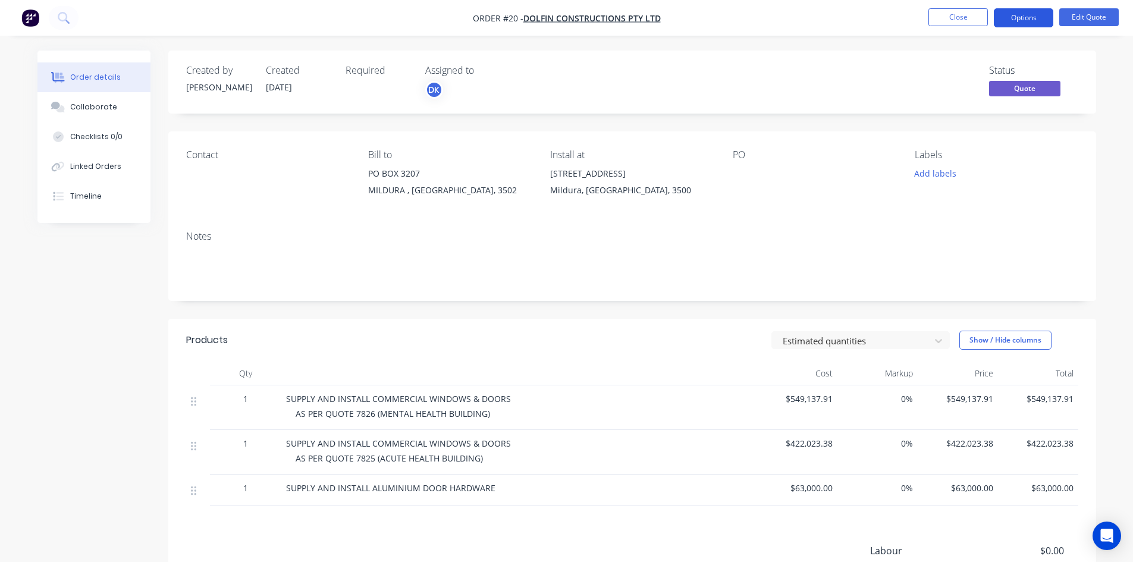
click at [1020, 23] on button "Options" at bounding box center [1022, 17] width 59 height 19
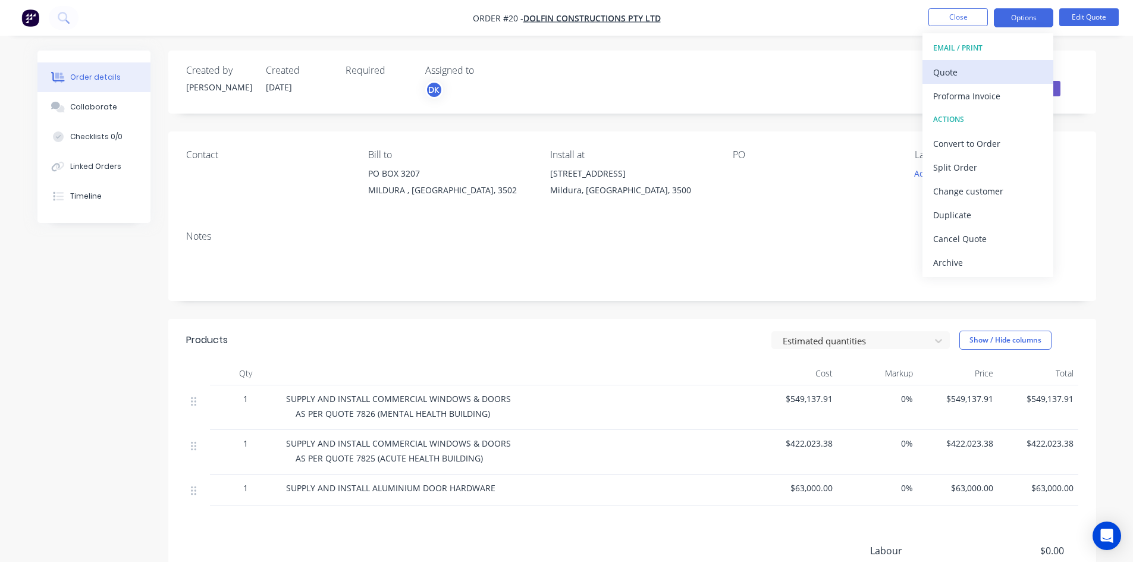
click at [991, 65] on div "Quote" at bounding box center [987, 72] width 109 height 17
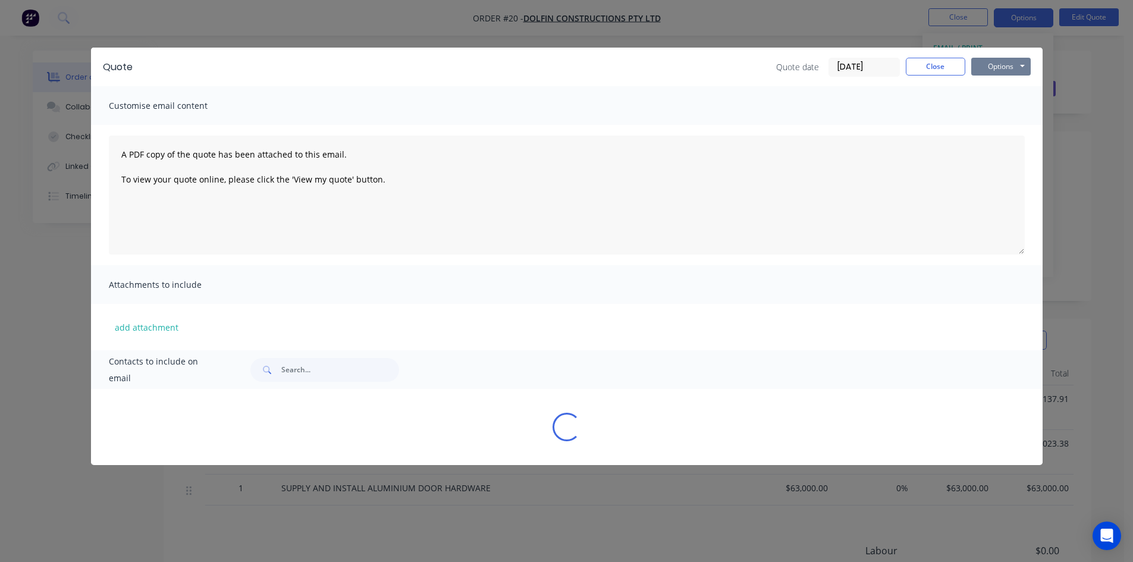
click at [992, 58] on button "Options" at bounding box center [1000, 67] width 59 height 18
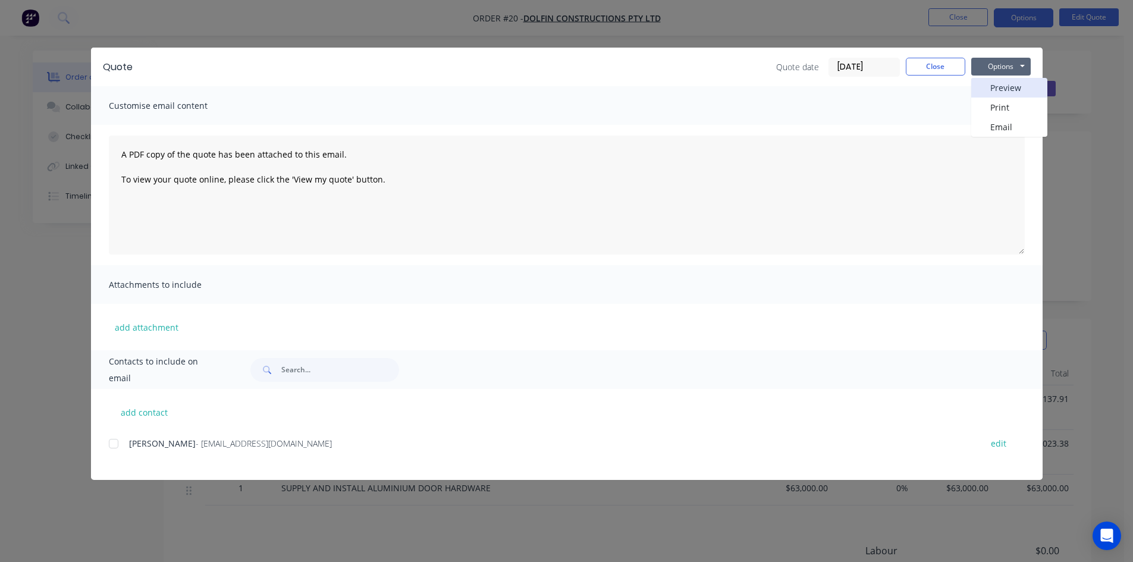
click at [992, 78] on button "Preview" at bounding box center [1009, 88] width 76 height 20
click at [932, 70] on button "Close" at bounding box center [934, 67] width 59 height 18
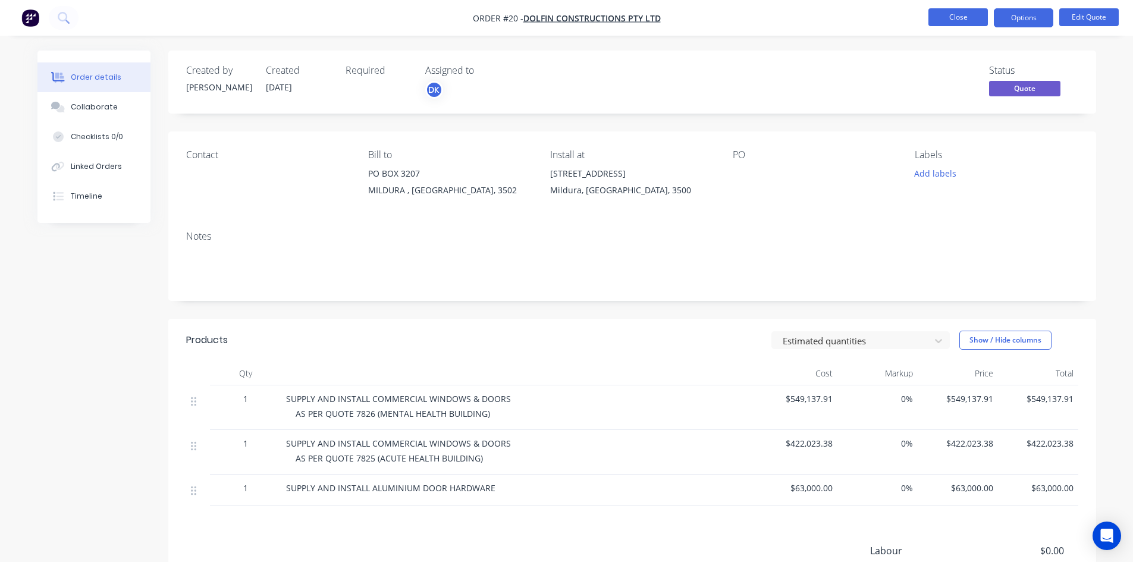
click at [948, 11] on button "Close" at bounding box center [957, 17] width 59 height 18
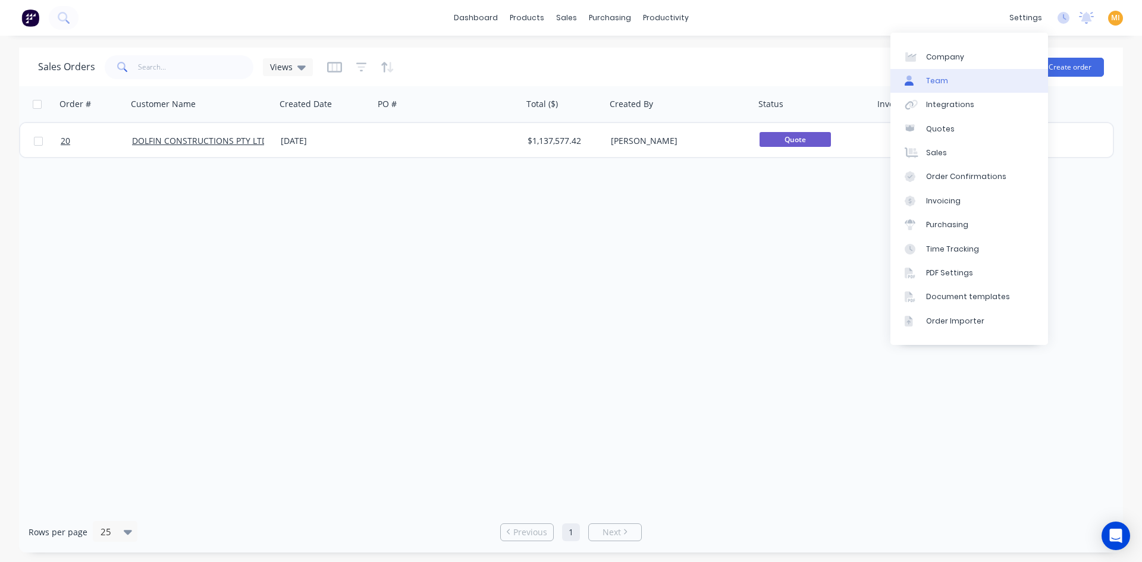
click at [958, 81] on link "Team" at bounding box center [969, 81] width 158 height 24
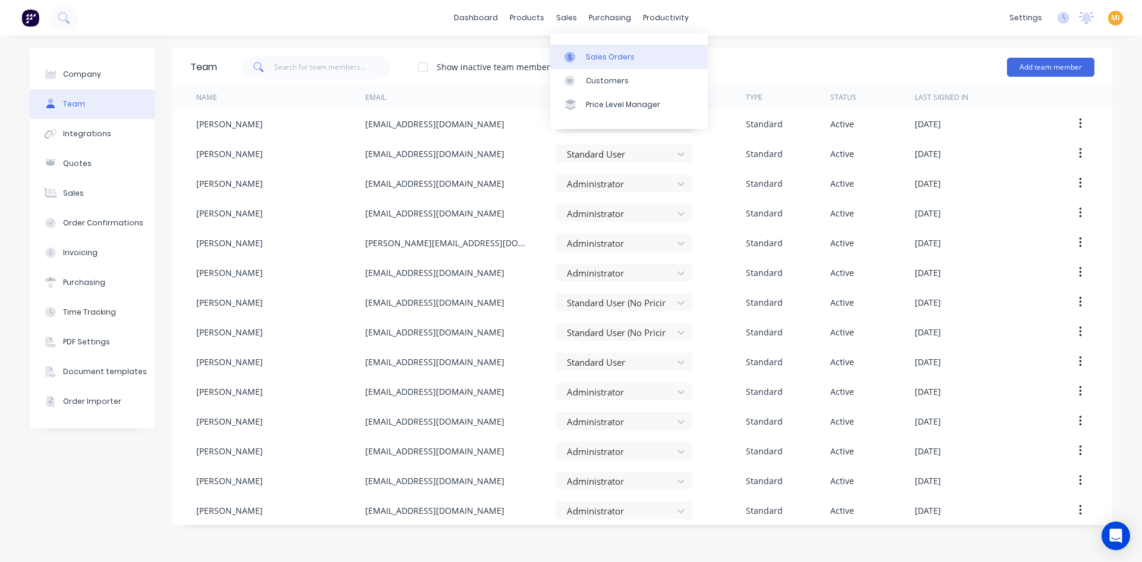
click at [579, 50] on link "Sales Orders" at bounding box center [629, 57] width 158 height 24
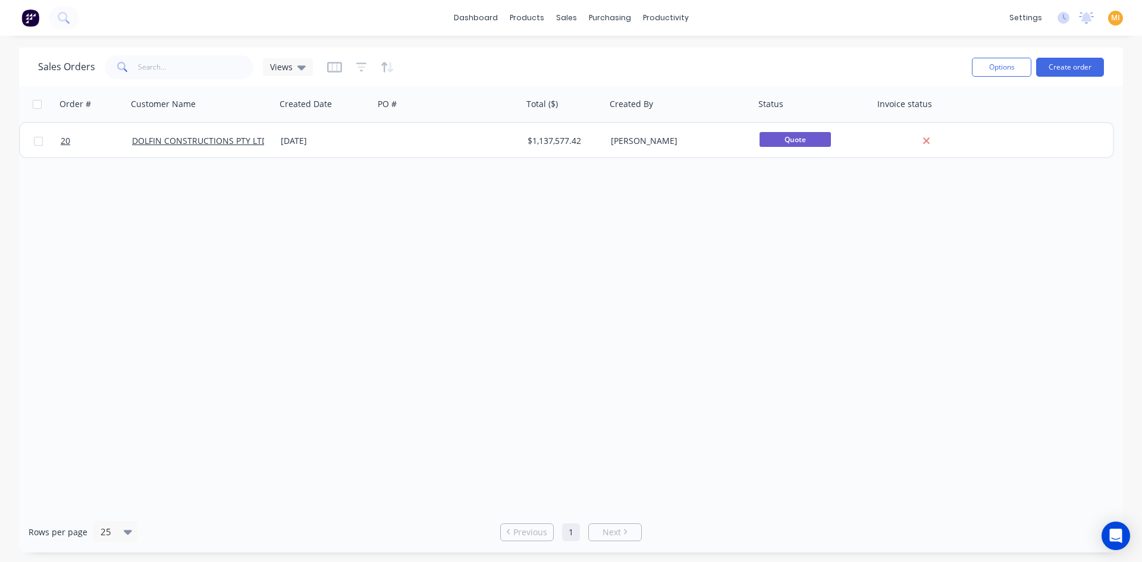
click at [28, 20] on img at bounding box center [30, 18] width 18 height 18
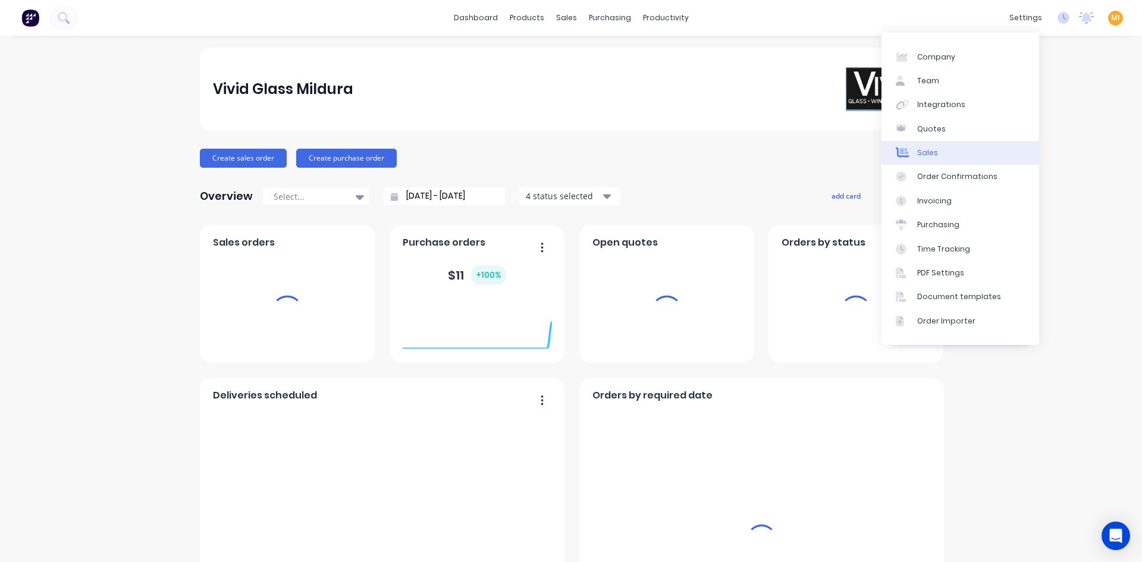
click at [1111, 20] on span "MI" at bounding box center [1115, 17] width 9 height 11
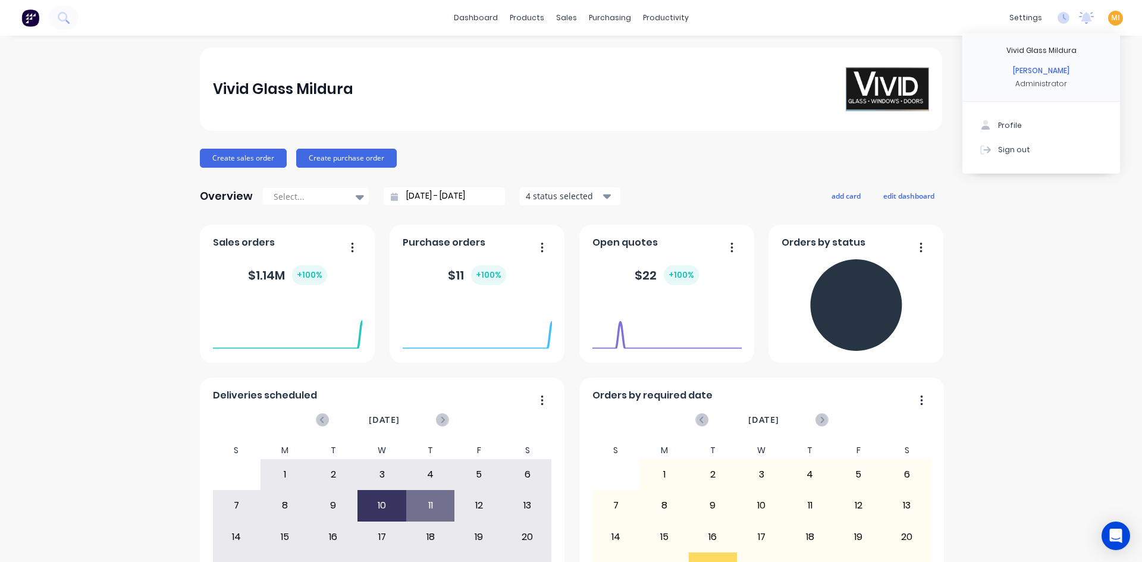
drag, startPoint x: 1043, startPoint y: 151, endPoint x: 833, endPoint y: 246, distance: 230.7
click at [1043, 151] on button "Sign out" at bounding box center [1041, 149] width 158 height 24
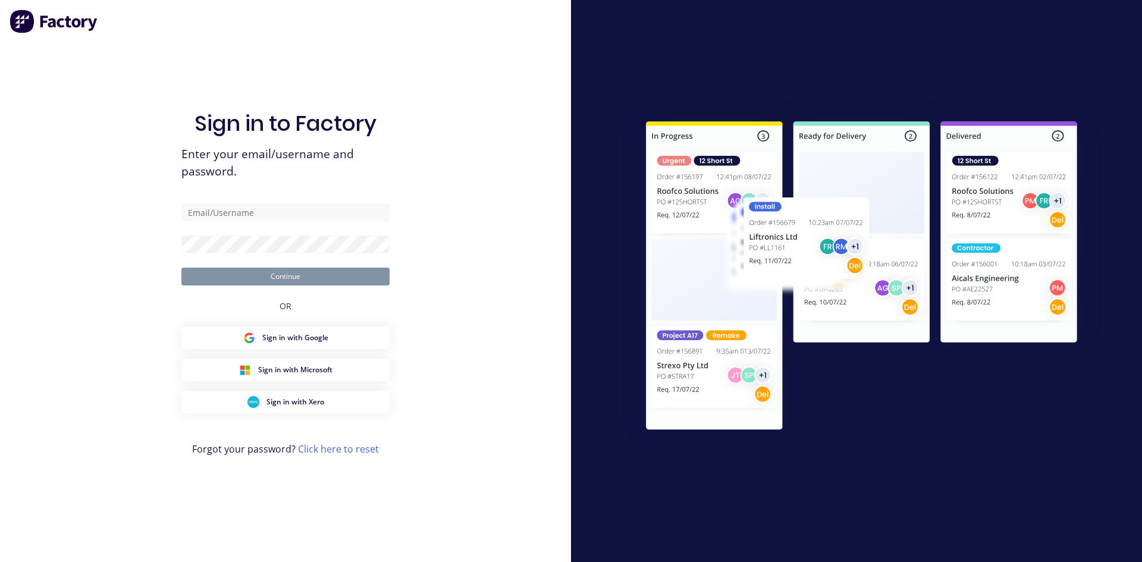
type input "[EMAIL_ADDRESS][DOMAIN_NAME]"
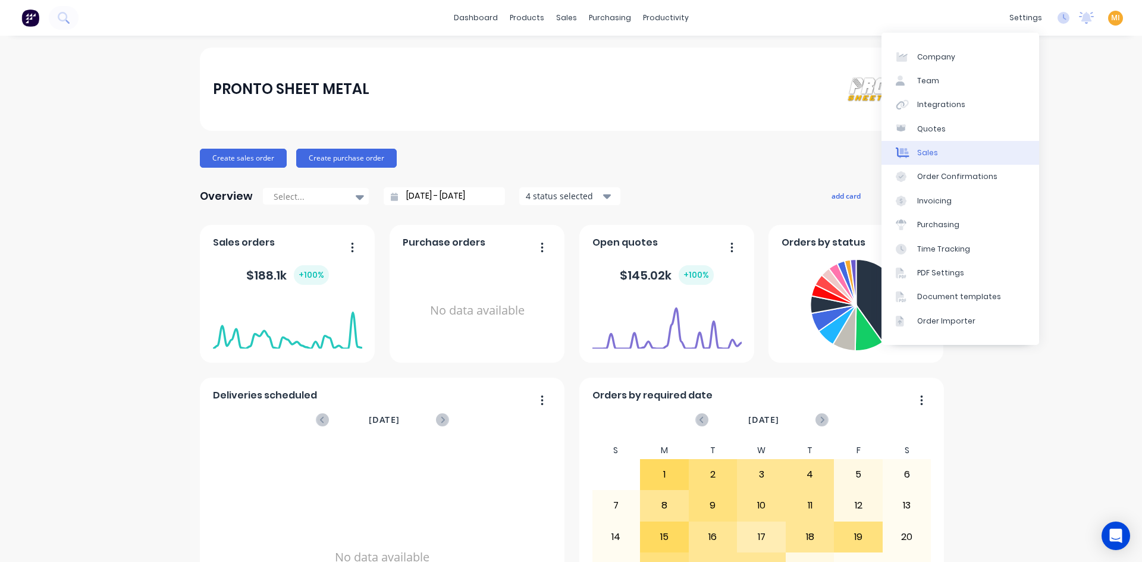
click at [950, 146] on link "Sales" at bounding box center [960, 153] width 158 height 24
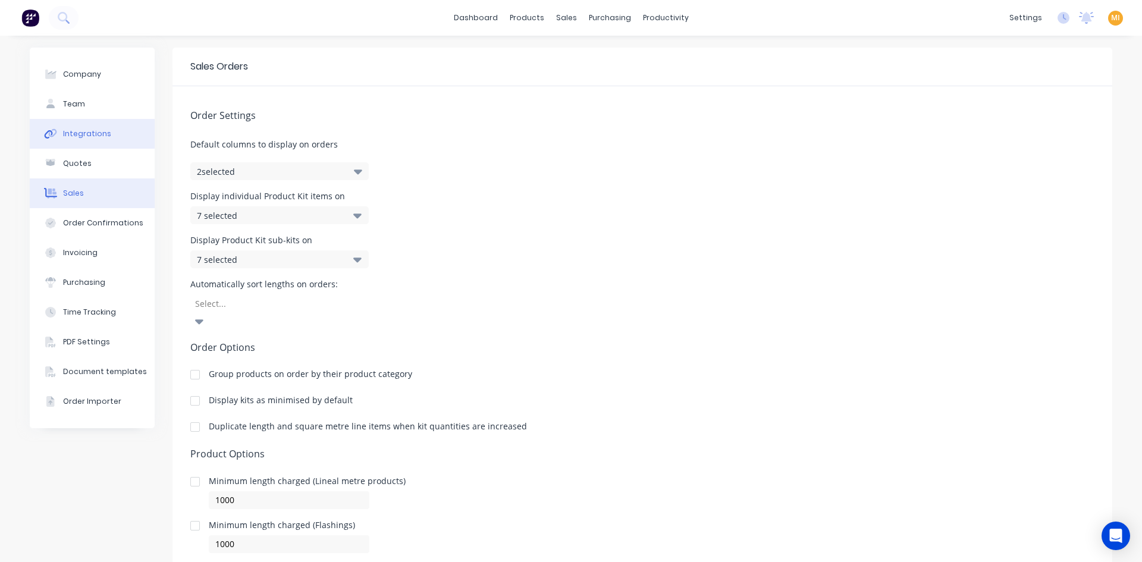
click at [108, 136] on button "Integrations" at bounding box center [92, 134] width 125 height 30
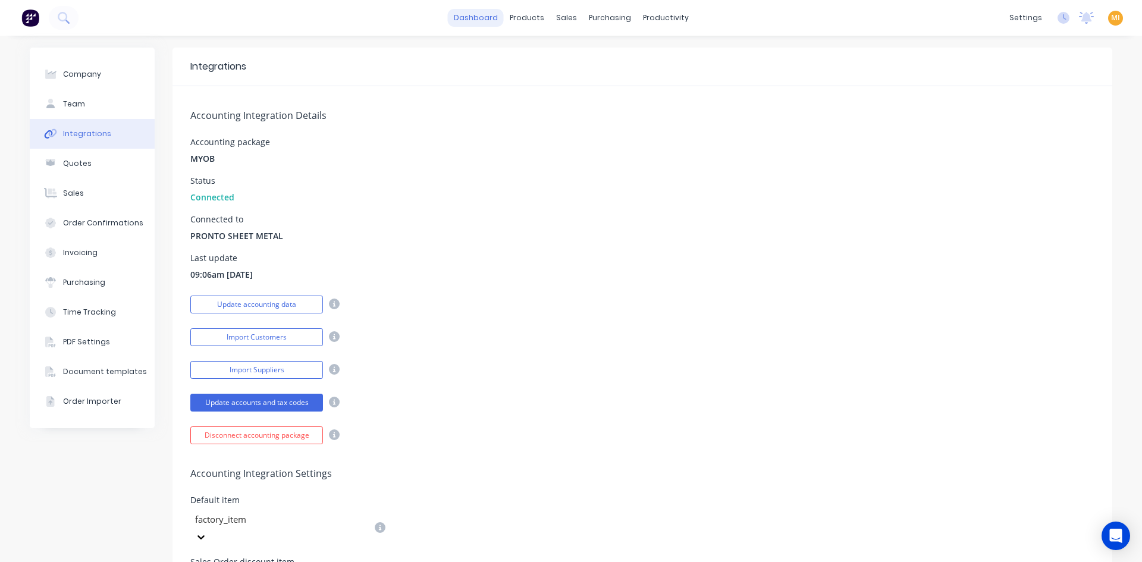
click at [472, 16] on link "dashboard" at bounding box center [476, 18] width 56 height 18
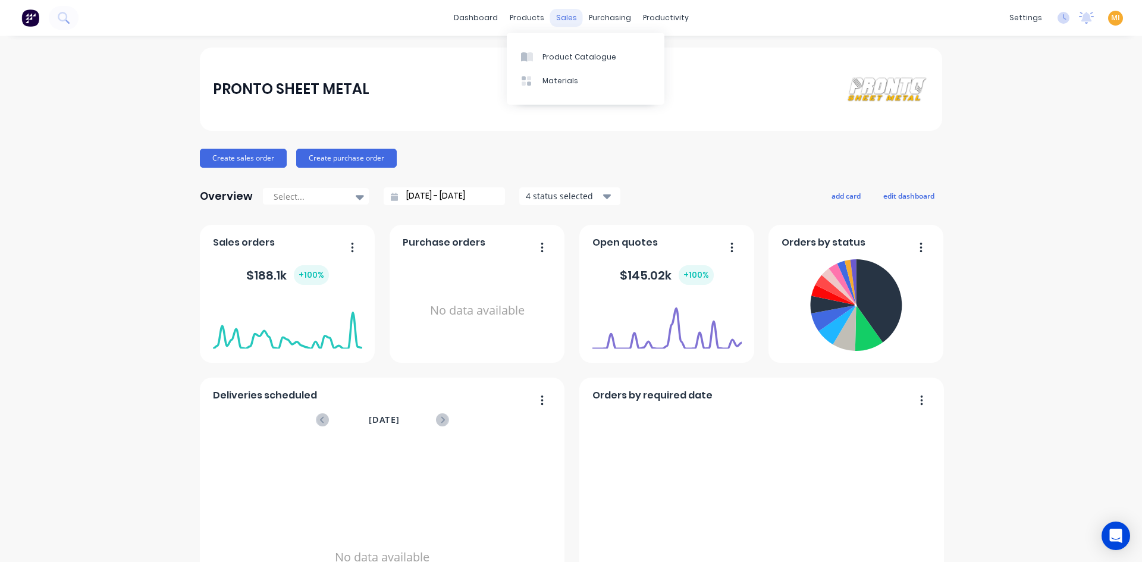
click at [558, 11] on div "sales" at bounding box center [566, 18] width 33 height 18
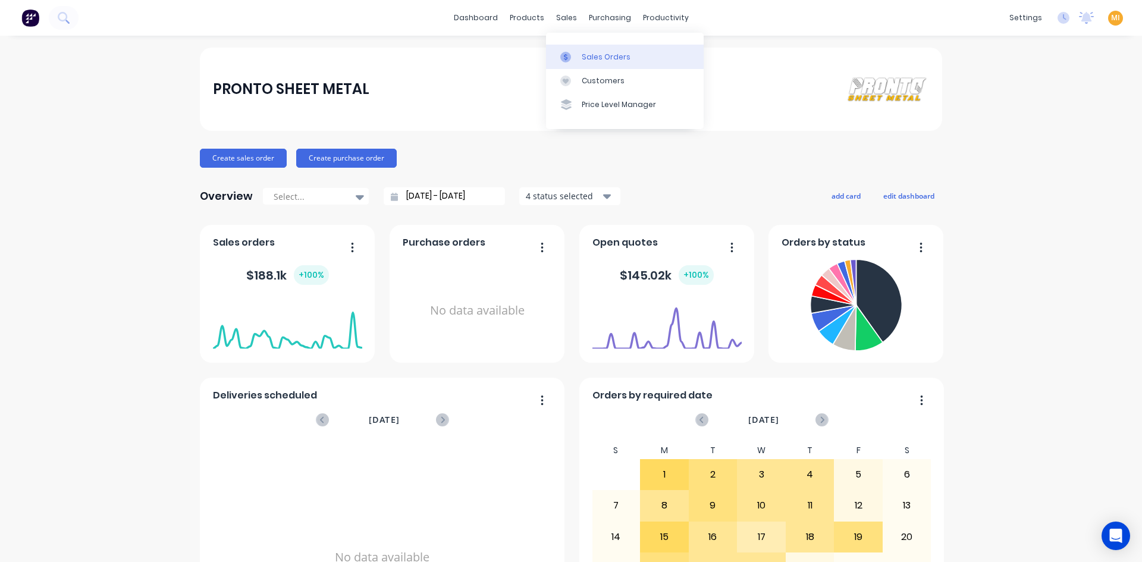
click at [586, 50] on link "Sales Orders" at bounding box center [625, 57] width 158 height 24
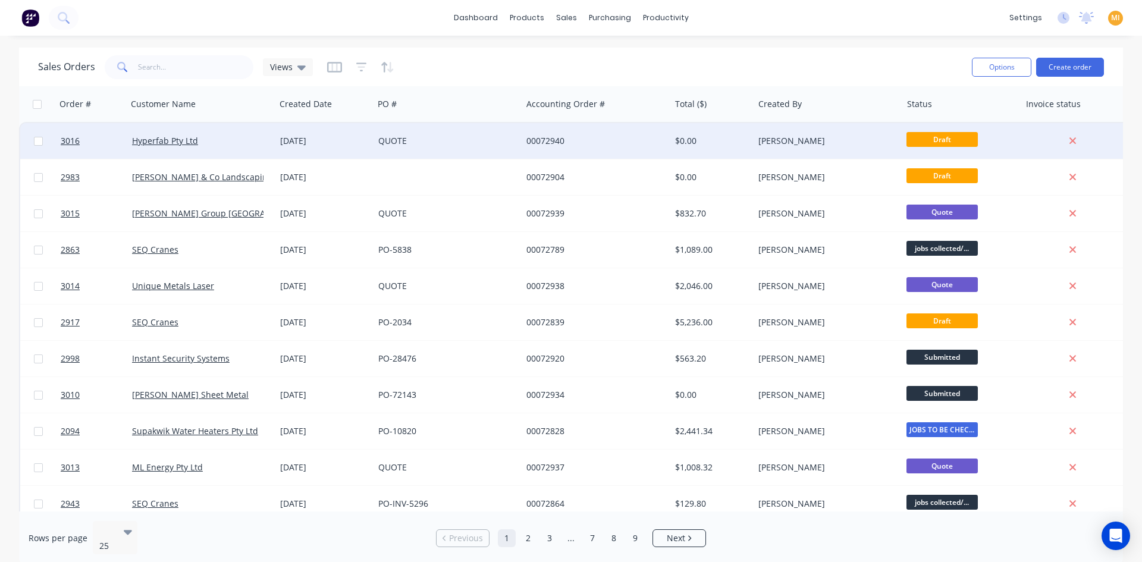
click at [225, 136] on div "Hyperfab Pty Ltd" at bounding box center [198, 141] width 132 height 12
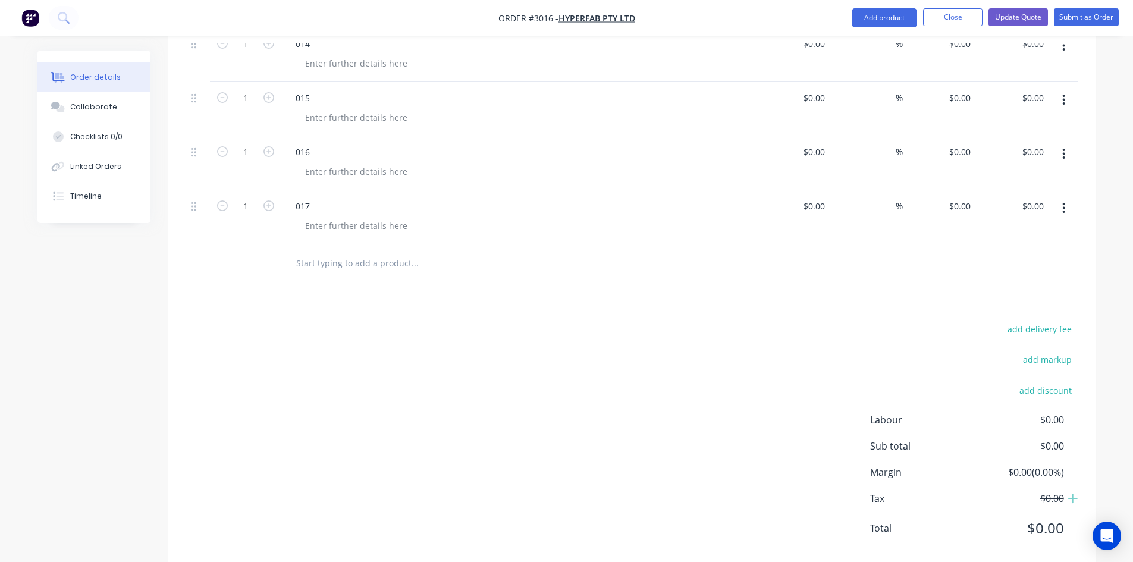
scroll to position [1033, 0]
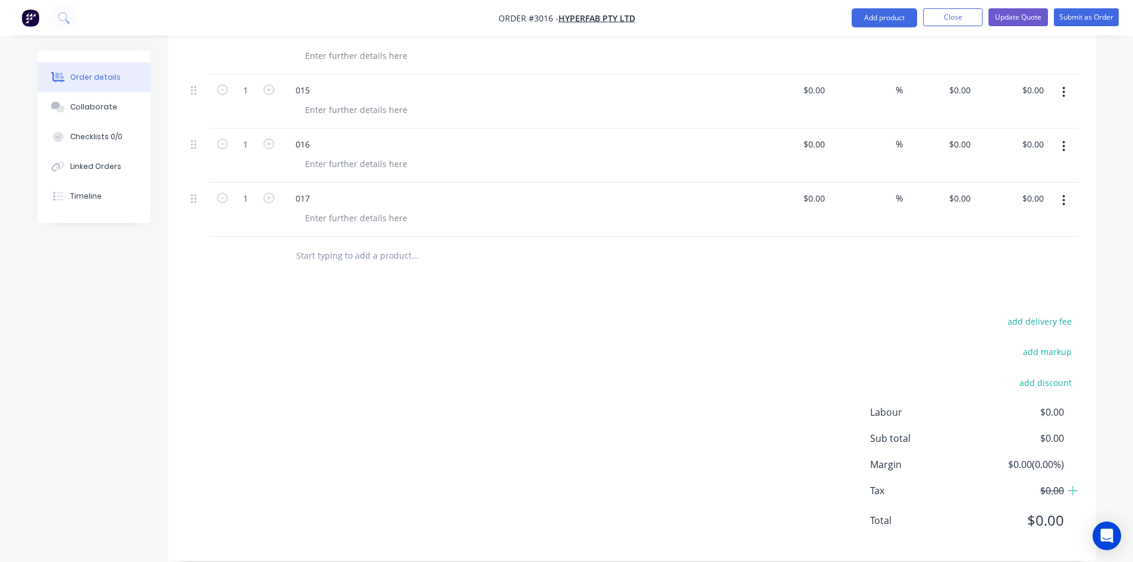
click at [357, 244] on input "text" at bounding box center [414, 256] width 238 height 24
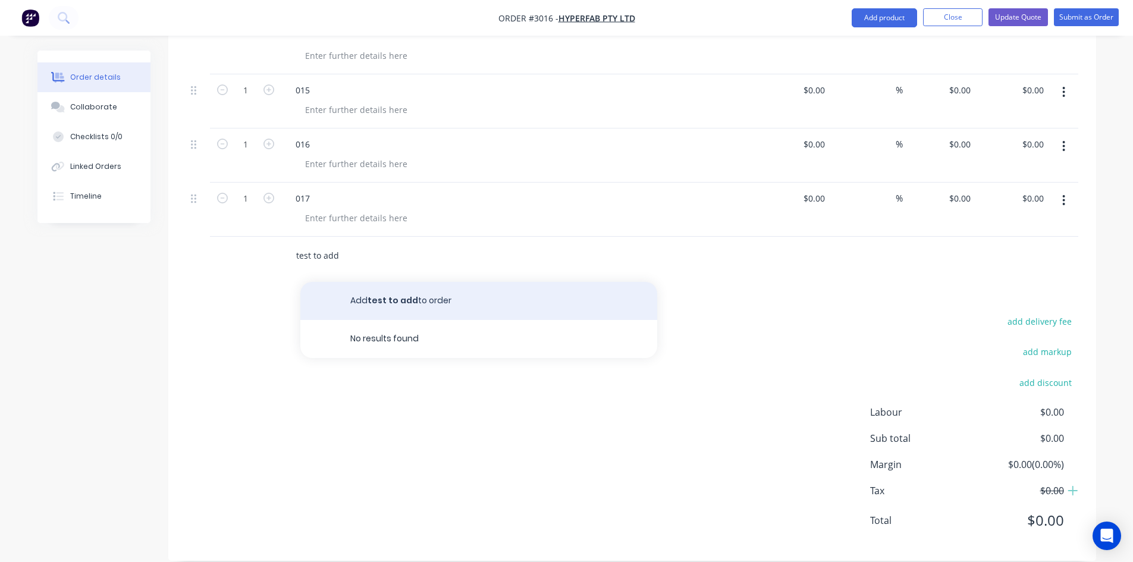
type input "test to add"
click at [434, 282] on button "Add test to add to order" at bounding box center [478, 301] width 357 height 38
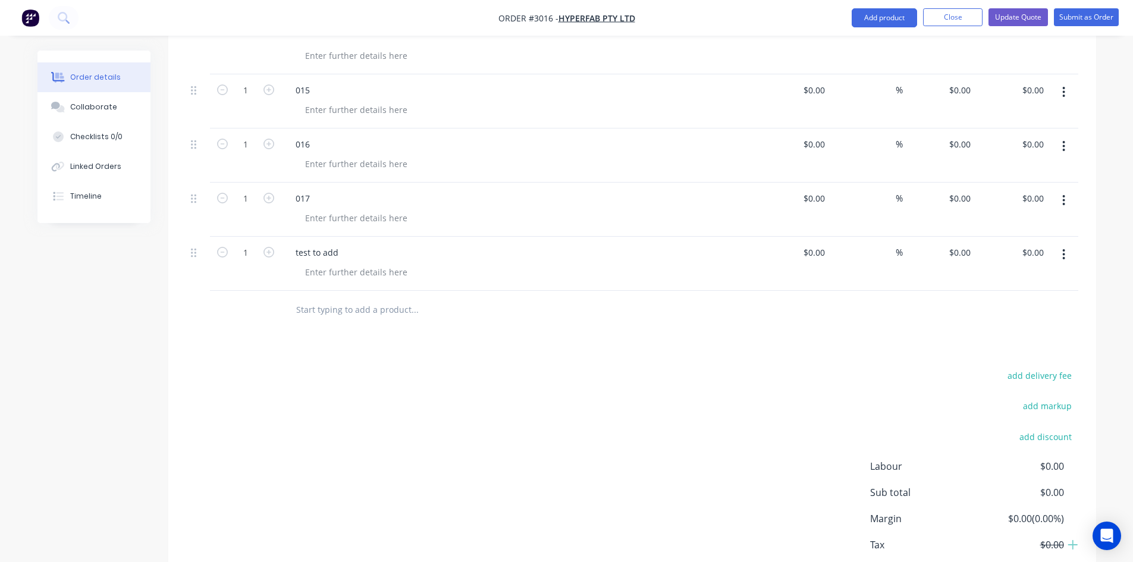
click at [1064, 249] on icon "button" at bounding box center [1063, 254] width 2 height 11
click at [996, 348] on div "Delete" at bounding box center [1022, 356] width 92 height 17
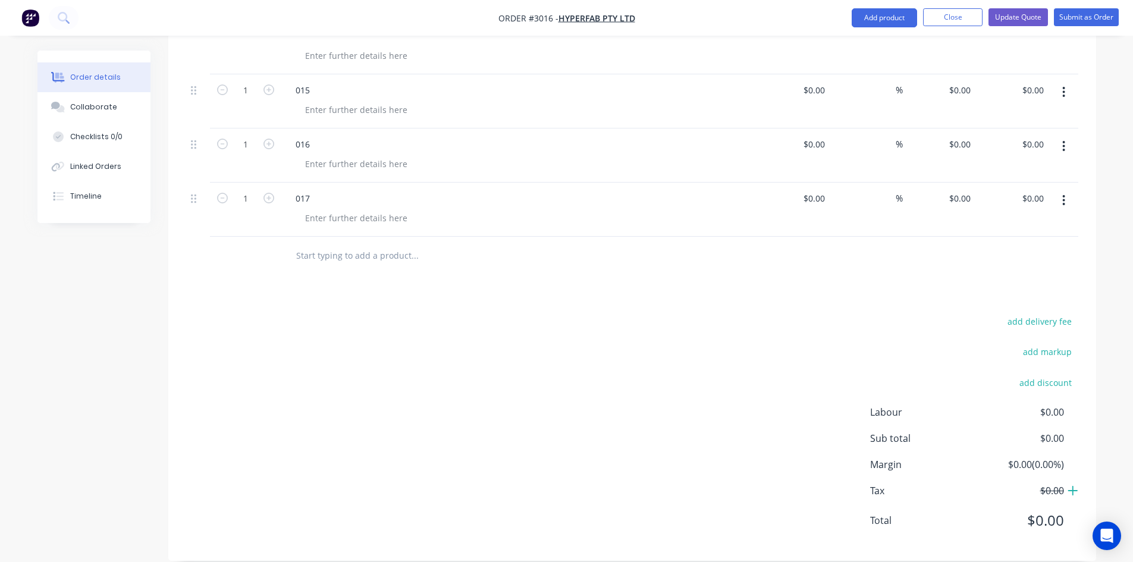
click at [1068, 485] on icon at bounding box center [1072, 491] width 11 height 12
click at [1072, 486] on icon at bounding box center [1073, 491] width 10 height 10
click at [1054, 483] on span "$0.00" at bounding box center [1019, 490] width 88 height 14
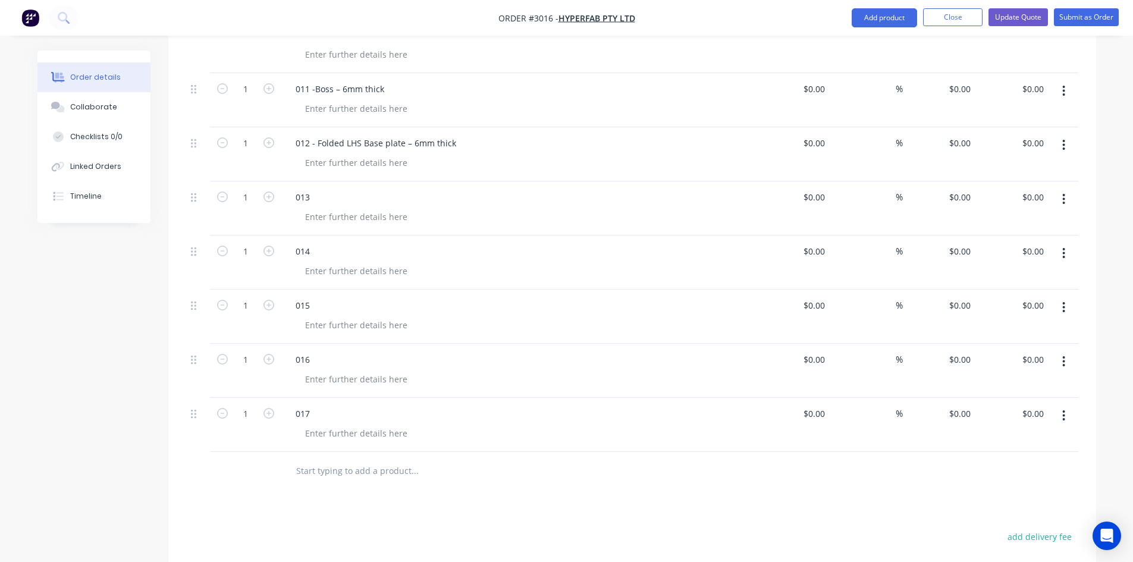
scroll to position [795, 0]
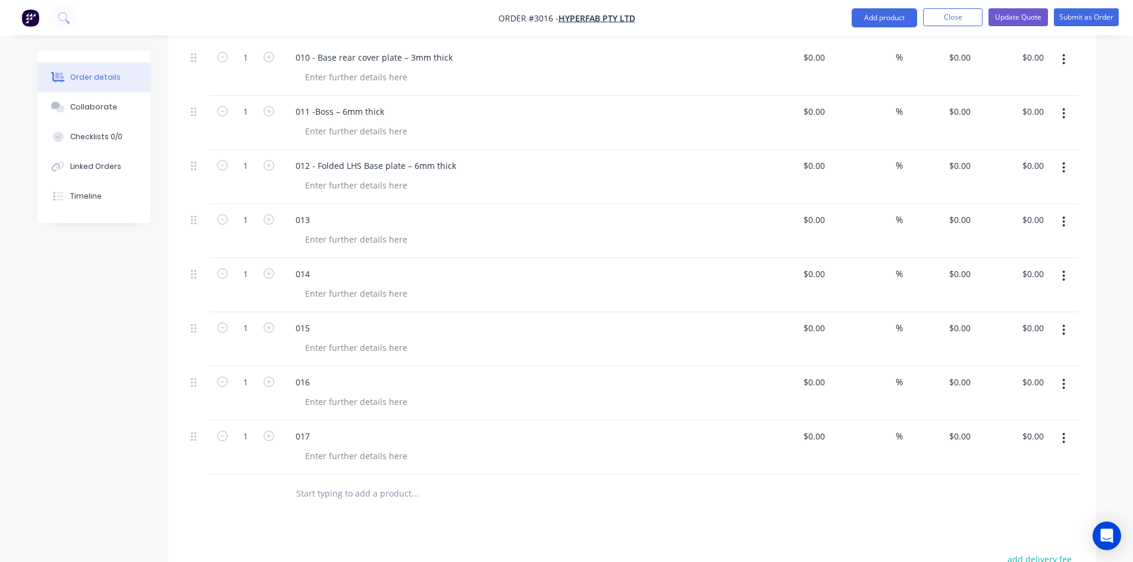
drag, startPoint x: 1073, startPoint y: 410, endPoint x: 1065, endPoint y: 422, distance: 13.9
click at [1071, 427] on button "button" at bounding box center [1063, 437] width 28 height 21
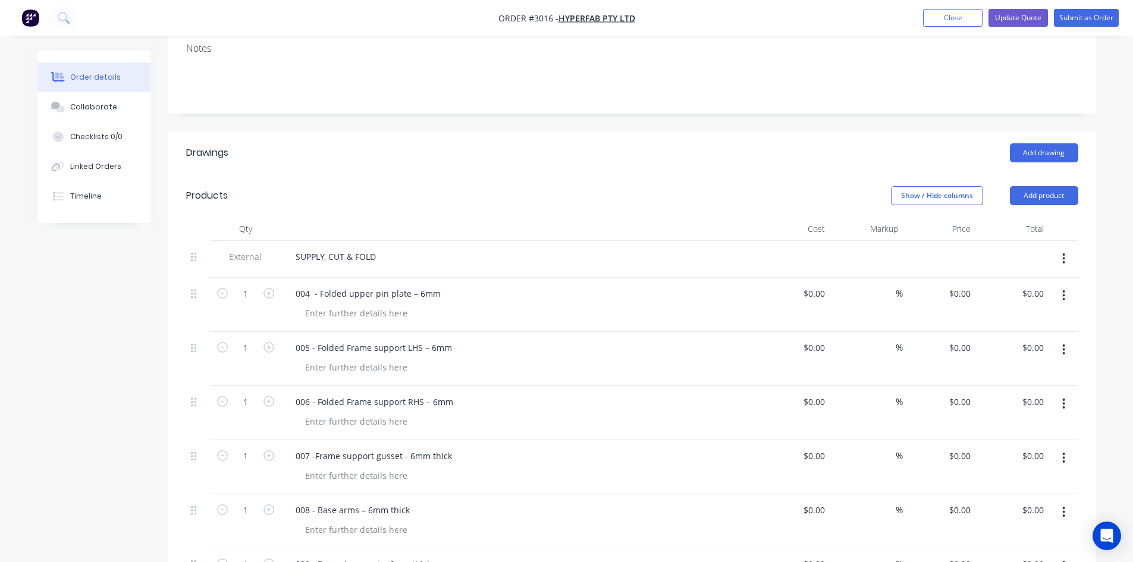
scroll to position [82, 0]
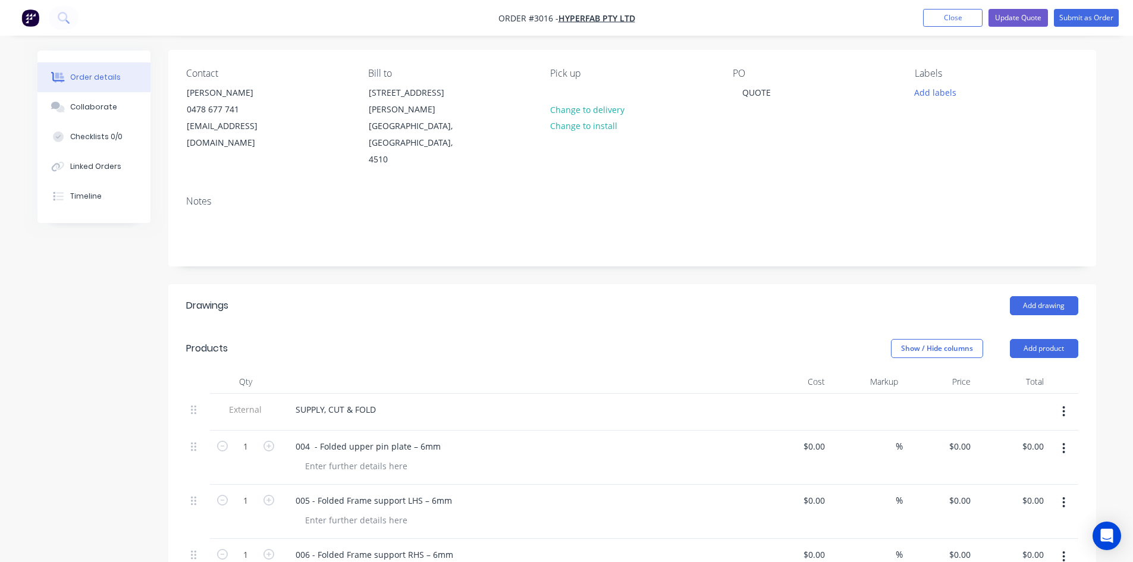
click at [1061, 438] on button "button" at bounding box center [1063, 448] width 28 height 21
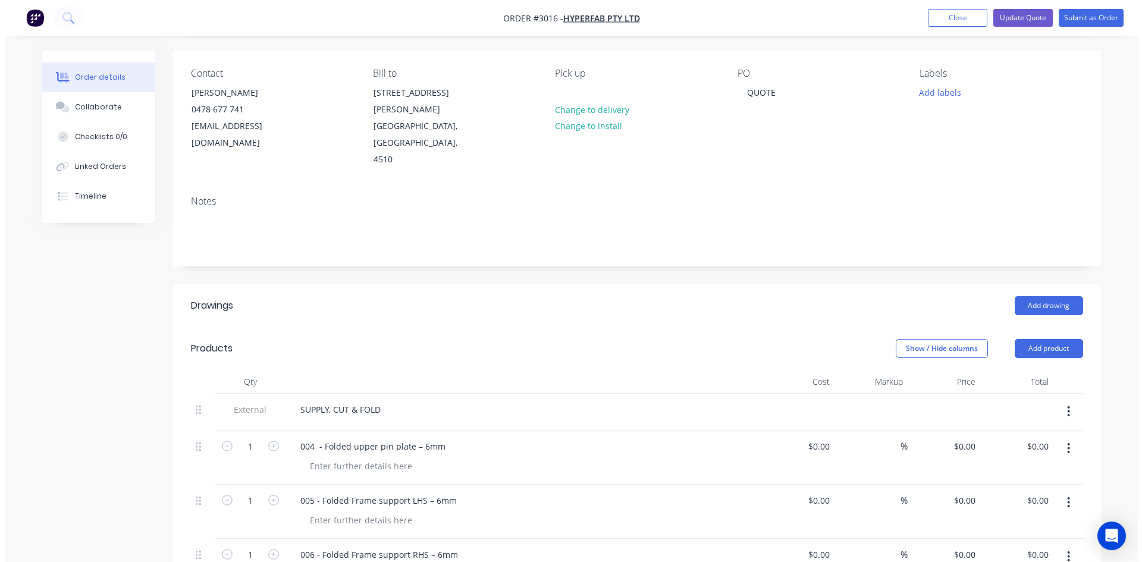
scroll to position [0, 0]
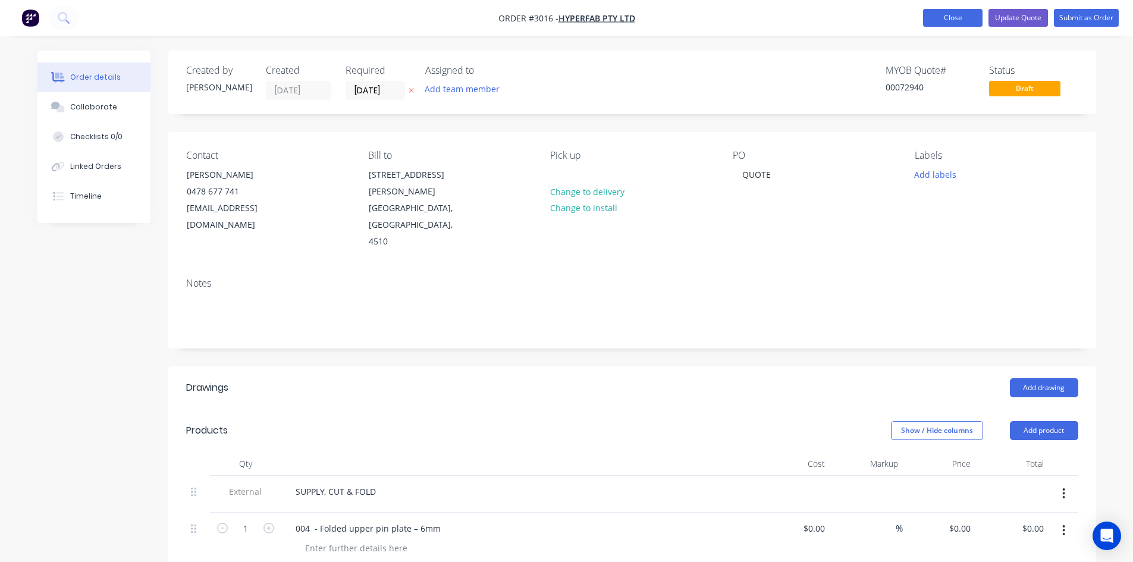
click at [932, 18] on button "Close" at bounding box center [952, 18] width 59 height 18
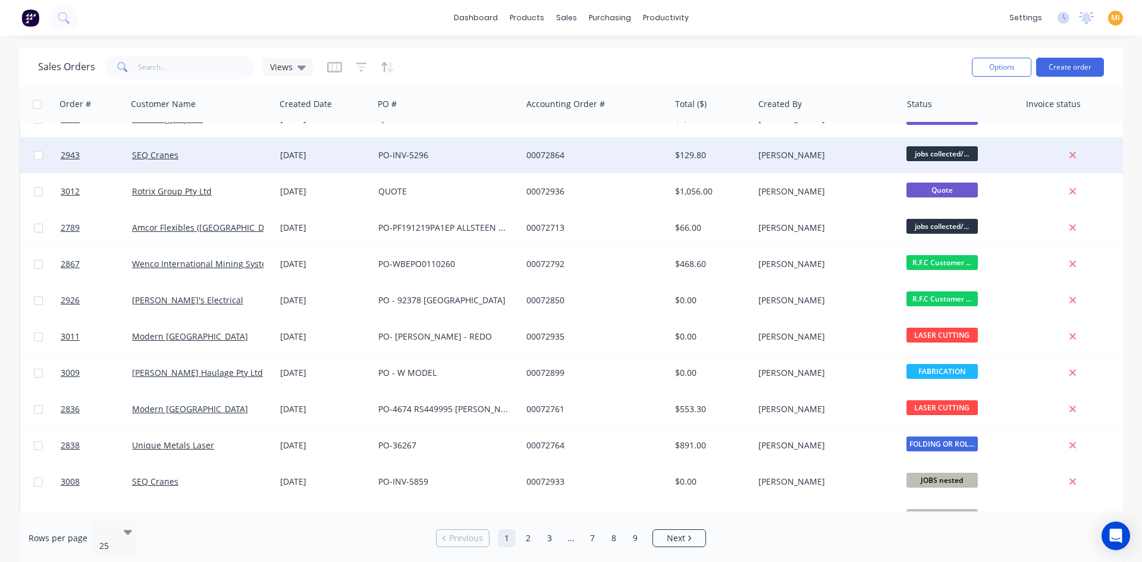
scroll to position [523, 0]
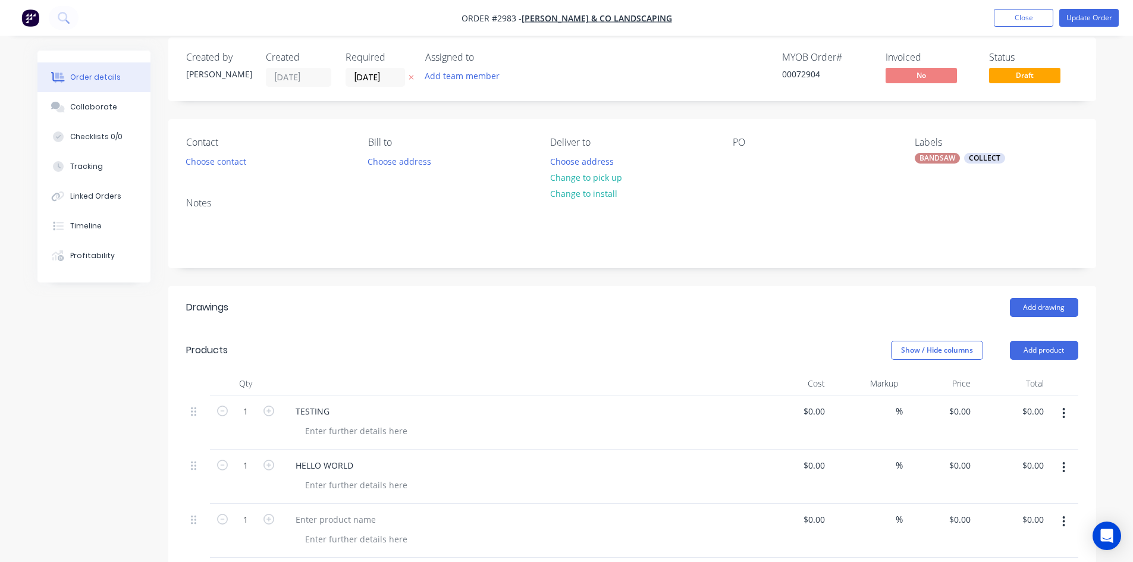
scroll to position [238, 0]
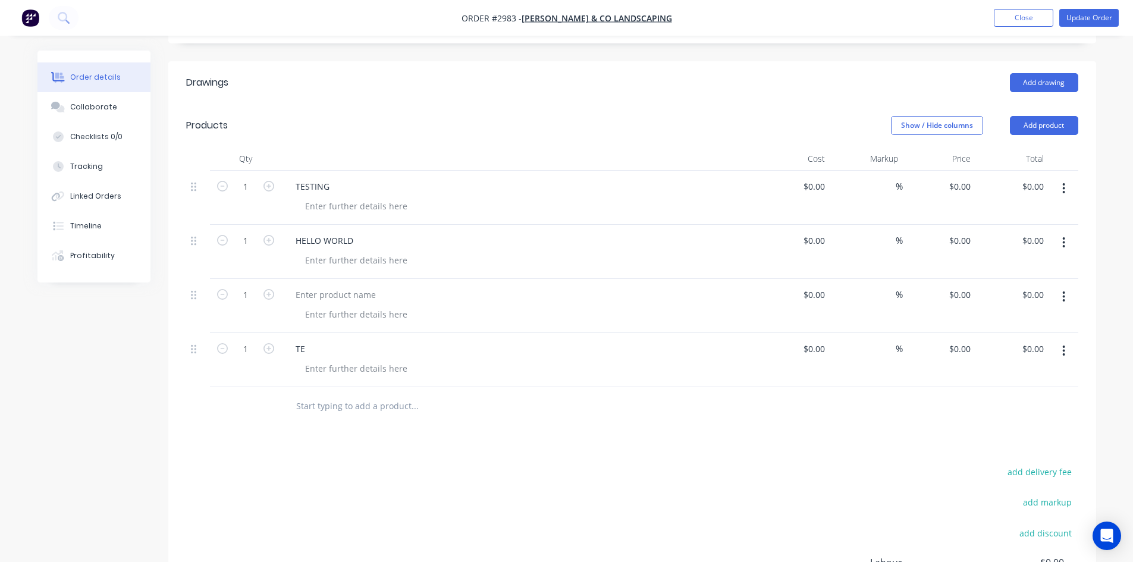
click at [317, 402] on input "text" at bounding box center [414, 406] width 238 height 24
type input "T"
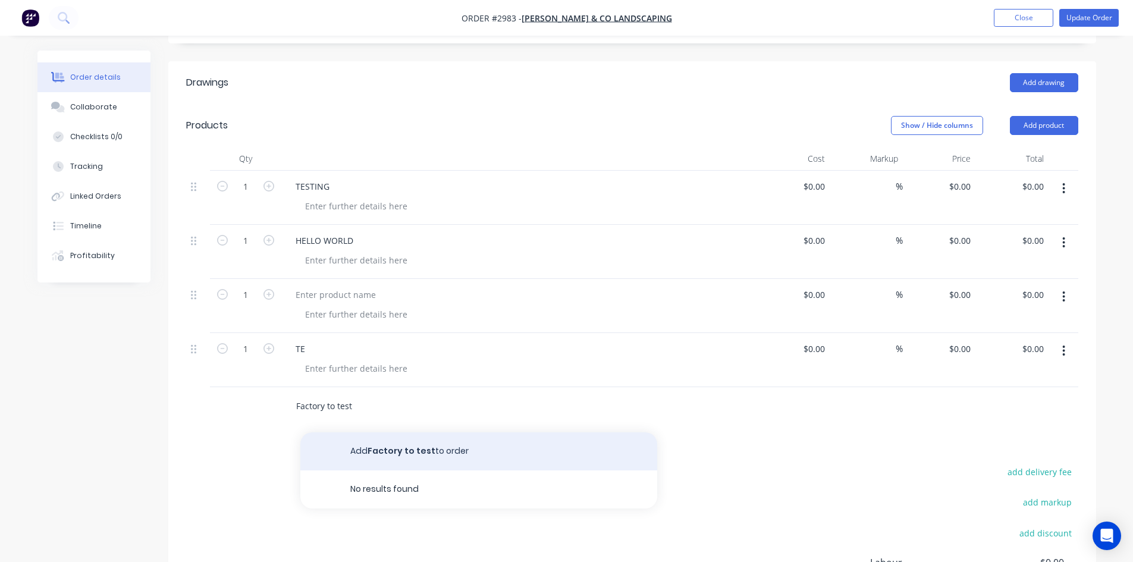
type input "Factory to test"
click at [364, 440] on button "Add Factory to test to order" at bounding box center [478, 451] width 357 height 38
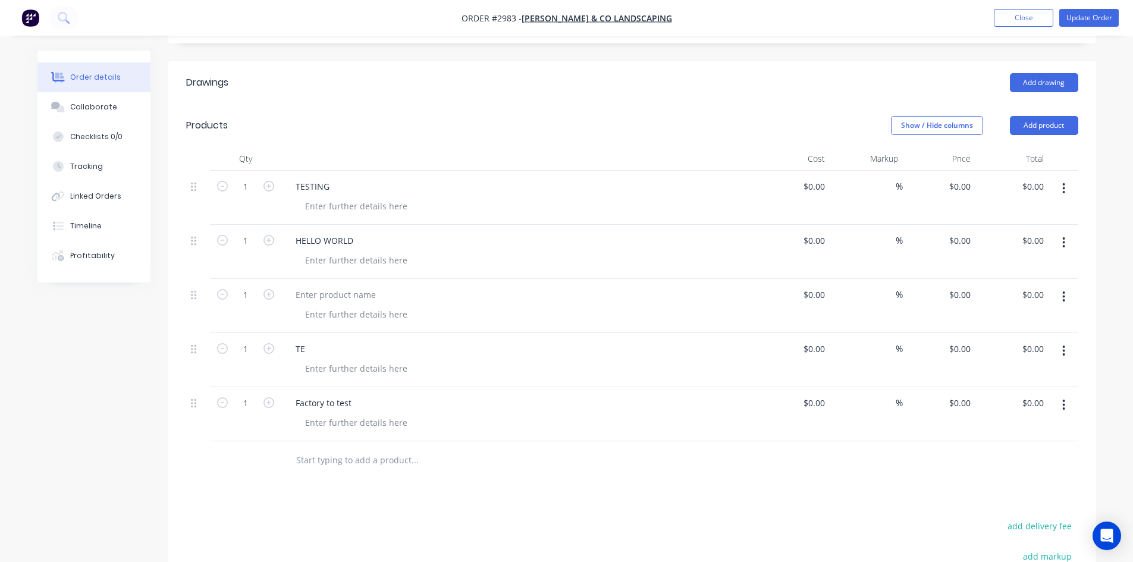
click at [1064, 398] on icon "button" at bounding box center [1063, 404] width 3 height 13
click at [1012, 505] on div "Delete" at bounding box center [1022, 507] width 92 height 17
click at [342, 400] on input "text" at bounding box center [414, 406] width 238 height 24
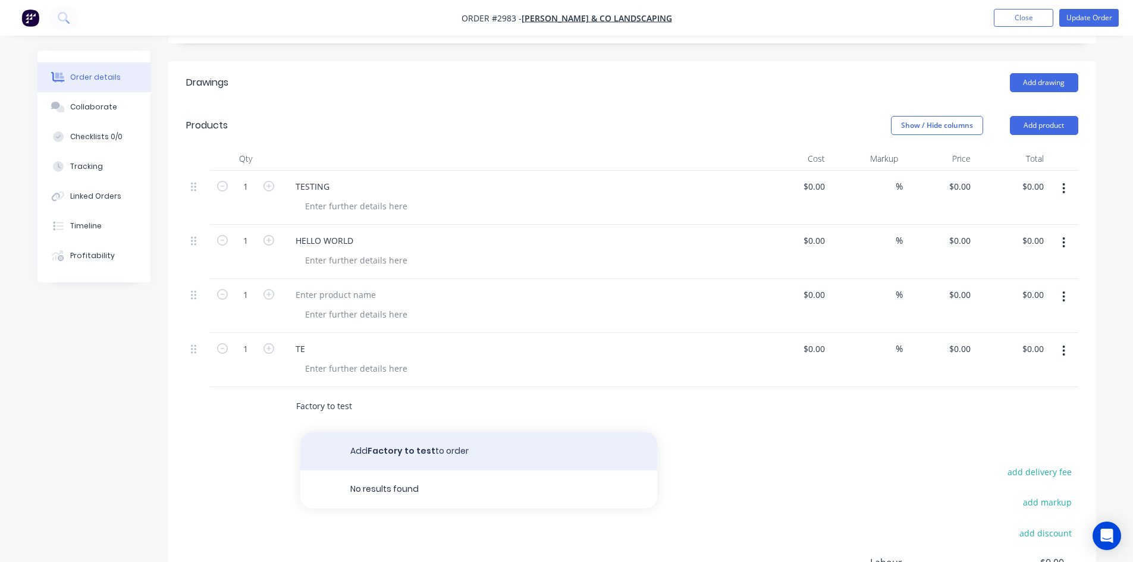
type input "Factory to test"
click at [412, 451] on button "Add Factory to test to order" at bounding box center [478, 451] width 357 height 38
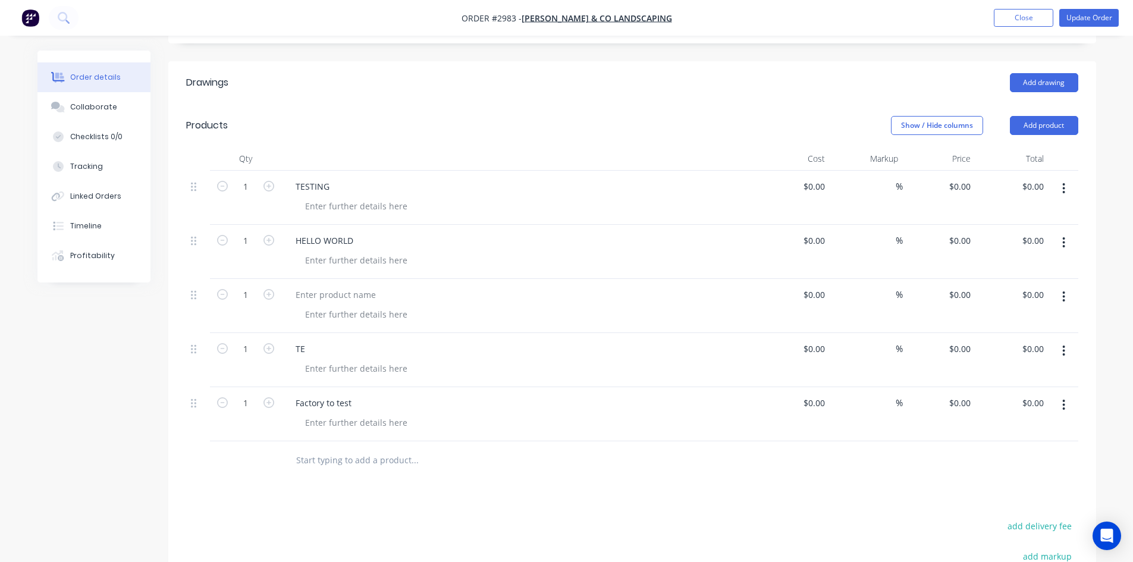
click at [1064, 398] on icon "button" at bounding box center [1063, 404] width 3 height 13
click at [1009, 506] on div "Delete" at bounding box center [1022, 507] width 92 height 17
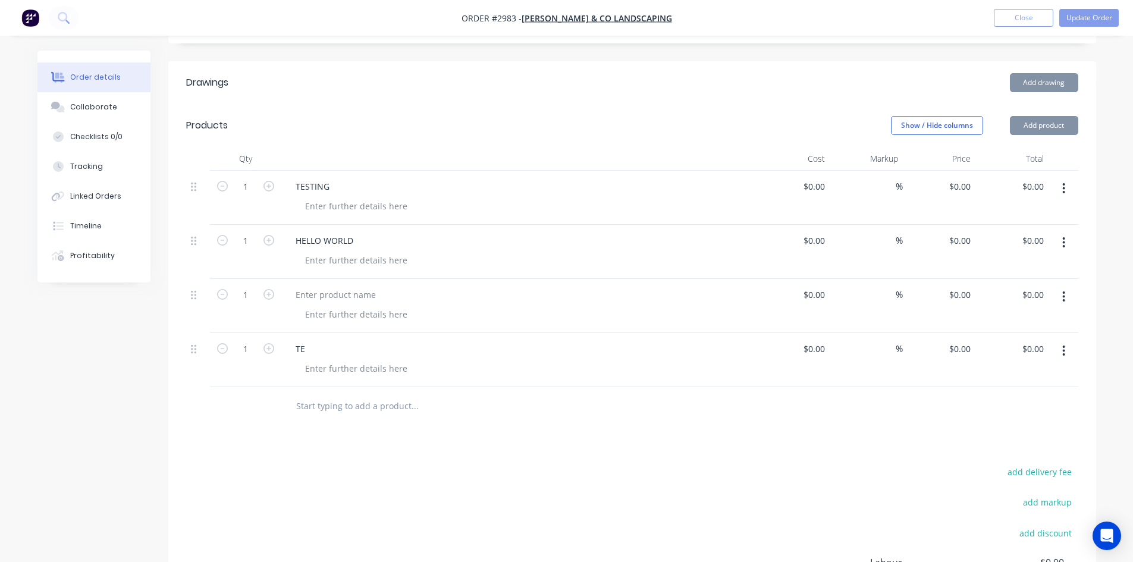
click at [306, 404] on input "text" at bounding box center [414, 406] width 238 height 24
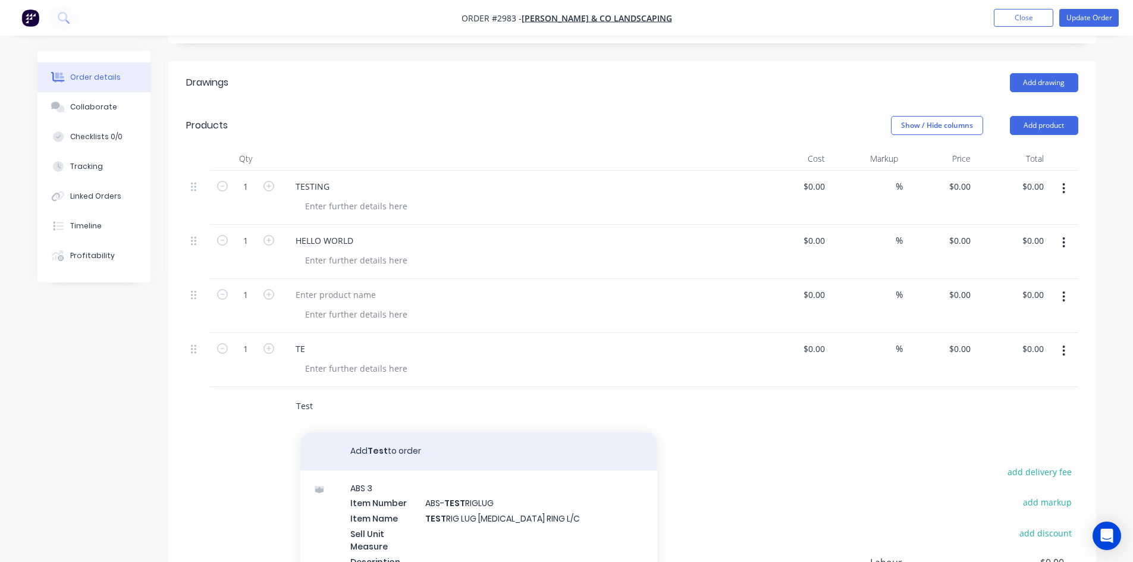
type input "Test"
click at [376, 436] on button "Add Test to order" at bounding box center [478, 451] width 357 height 38
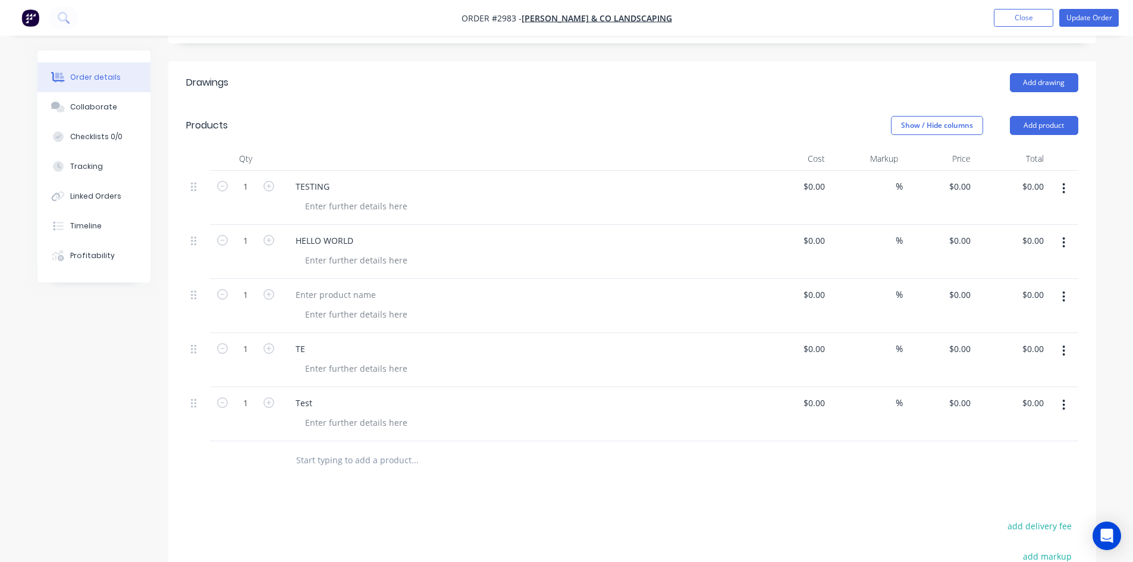
click at [1059, 399] on button "button" at bounding box center [1063, 404] width 28 height 21
click at [1004, 499] on div "Delete" at bounding box center [1022, 507] width 92 height 17
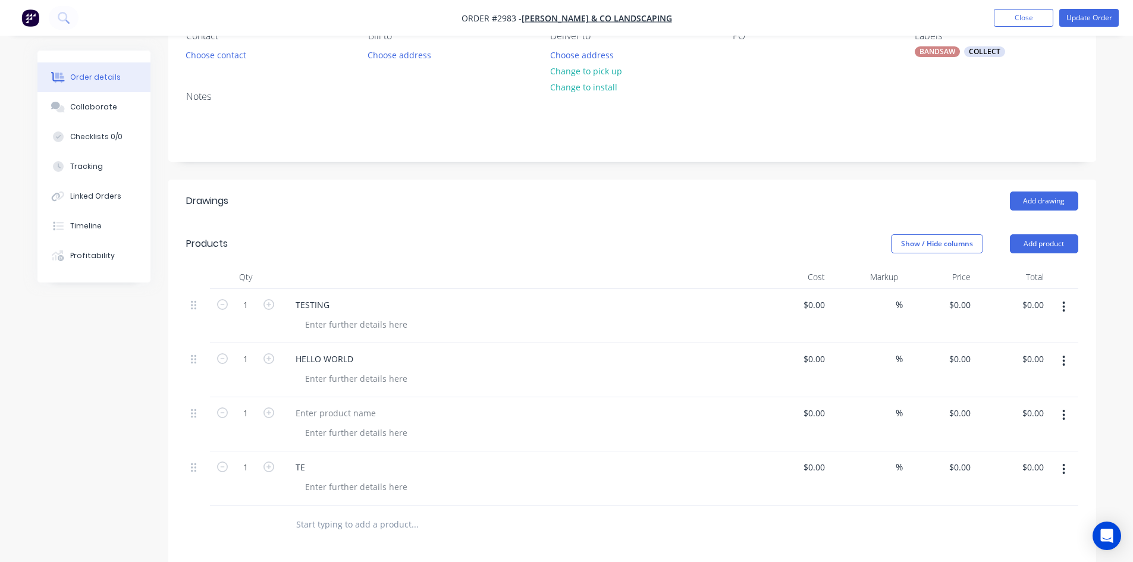
scroll to position [119, 0]
click at [999, 27] on nav "Order #2983 - Briggs & Co Landscaping Add product Close Update Order" at bounding box center [566, 18] width 1133 height 36
click at [1004, 19] on button "Close" at bounding box center [1022, 18] width 59 height 18
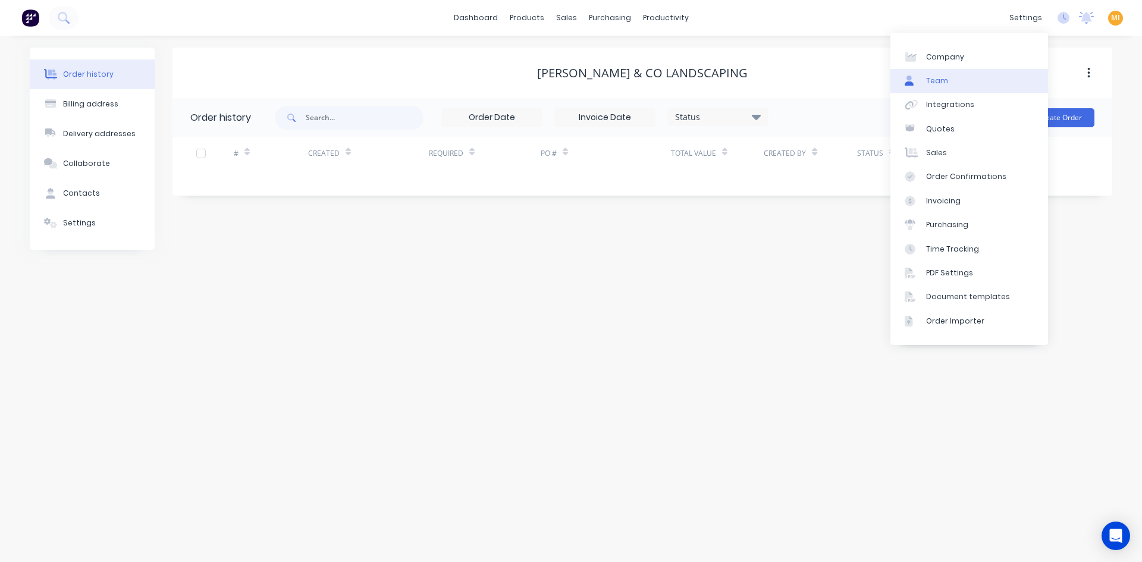
click at [949, 84] on link "Team" at bounding box center [969, 81] width 158 height 24
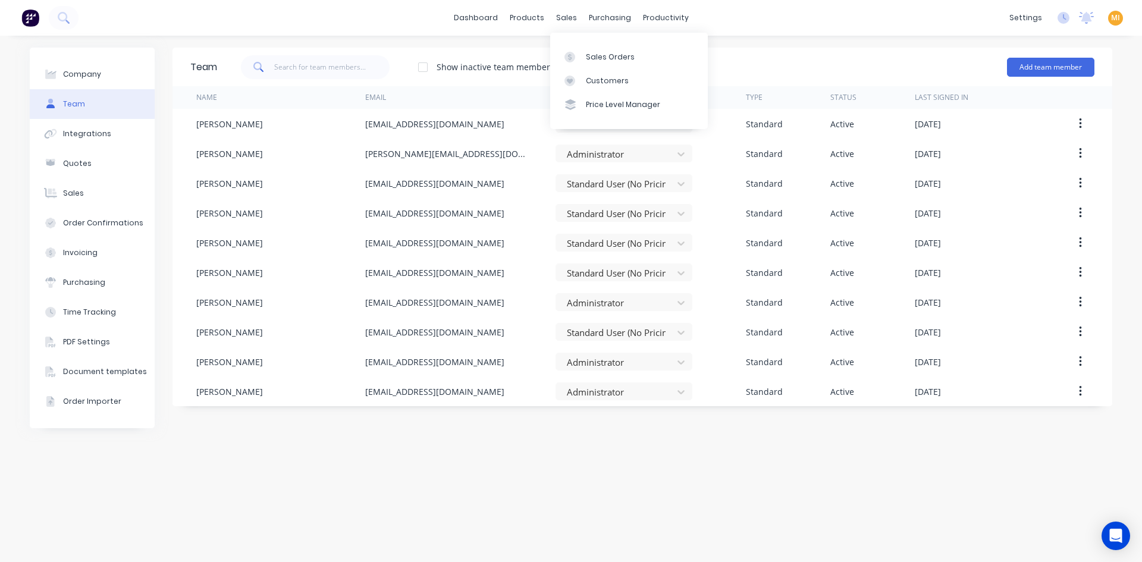
click at [586, 40] on div "Sales Orders Customers Price Level Manager" at bounding box center [629, 81] width 158 height 96
click at [588, 49] on link "Sales Orders" at bounding box center [629, 57] width 158 height 24
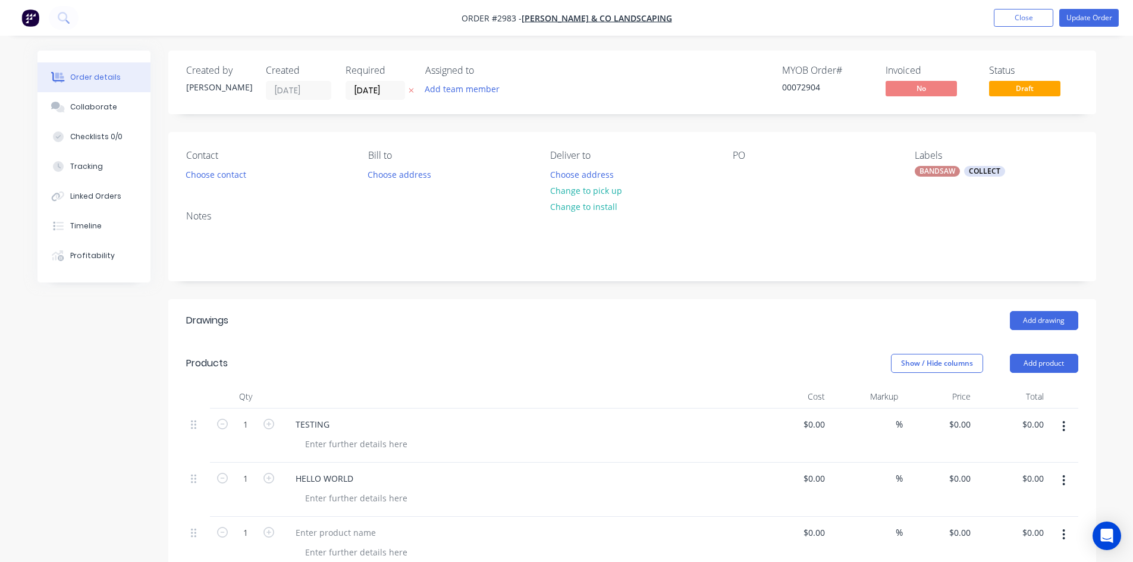
scroll to position [238, 0]
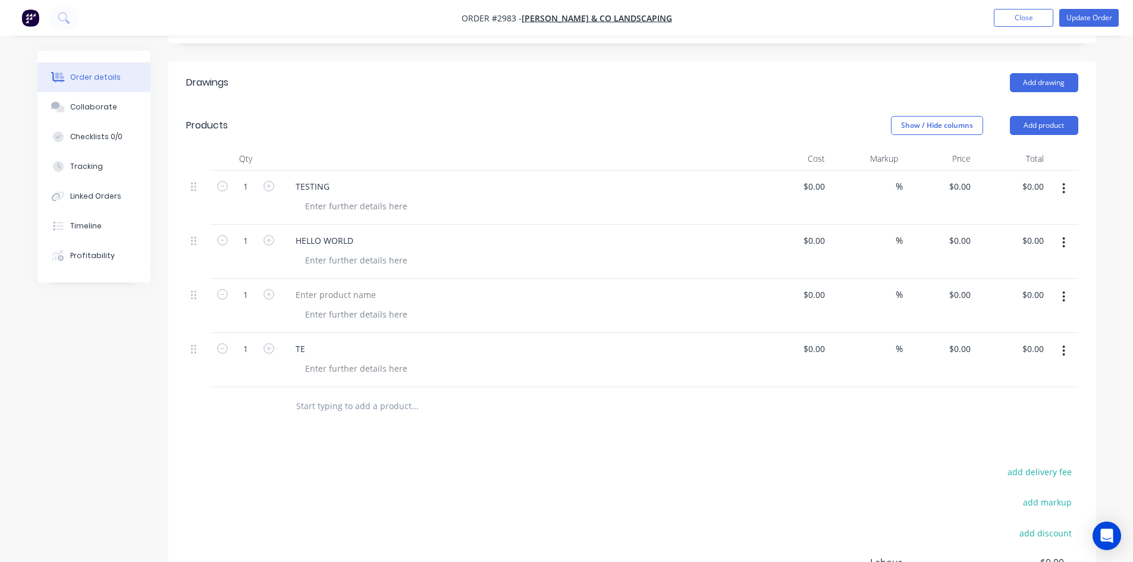
drag, startPoint x: 1071, startPoint y: 116, endPoint x: 1061, endPoint y: 136, distance: 22.6
click at [1071, 116] on button "Add product" at bounding box center [1044, 125] width 68 height 19
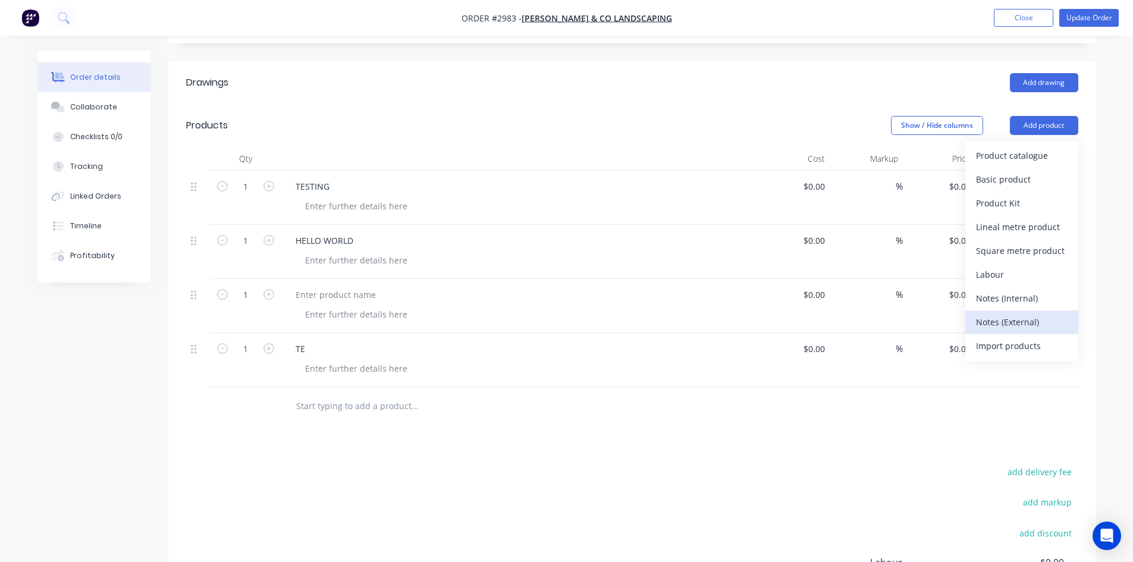
click at [998, 327] on div "Notes (External)" at bounding box center [1022, 321] width 92 height 17
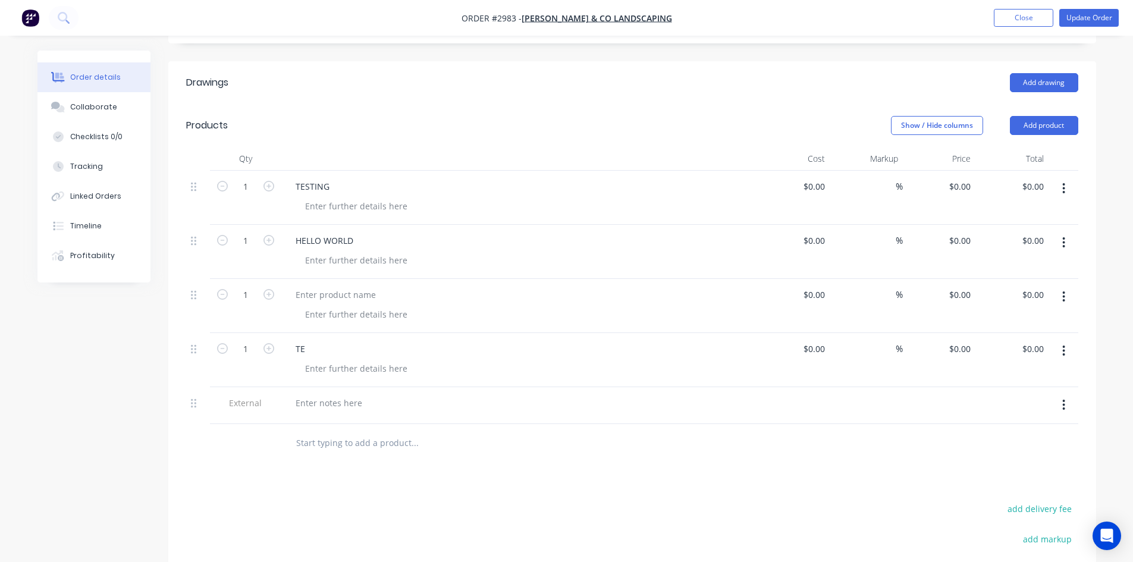
click at [332, 411] on div at bounding box center [519, 405] width 476 height 37
click at [332, 403] on div at bounding box center [329, 402] width 86 height 17
click at [307, 454] on input "text" at bounding box center [414, 443] width 238 height 24
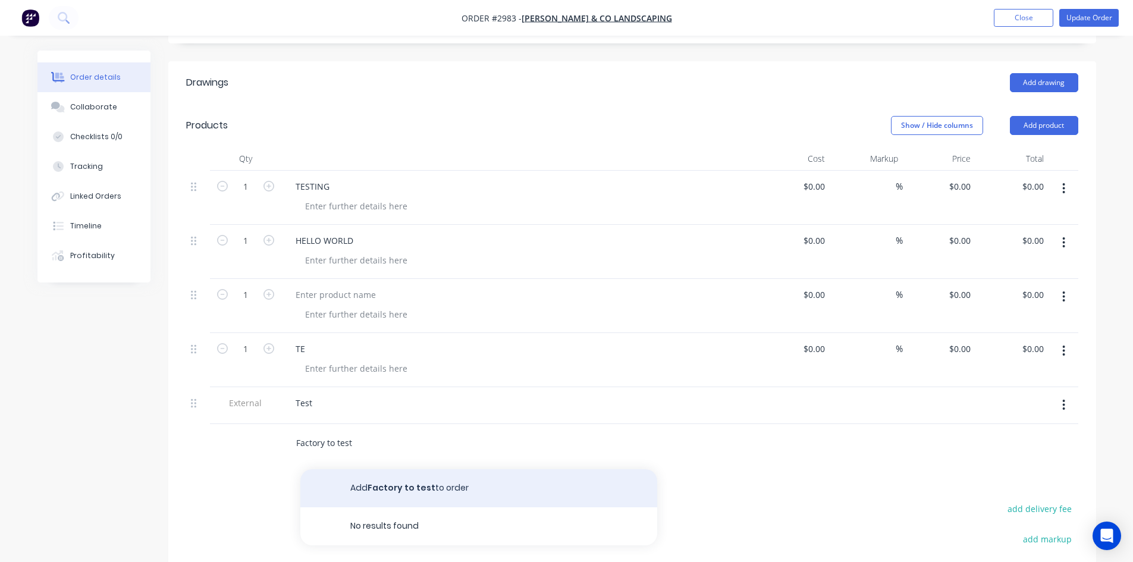
type input "Factory to test"
click at [348, 474] on button "Add Factory to test to order" at bounding box center [478, 488] width 357 height 38
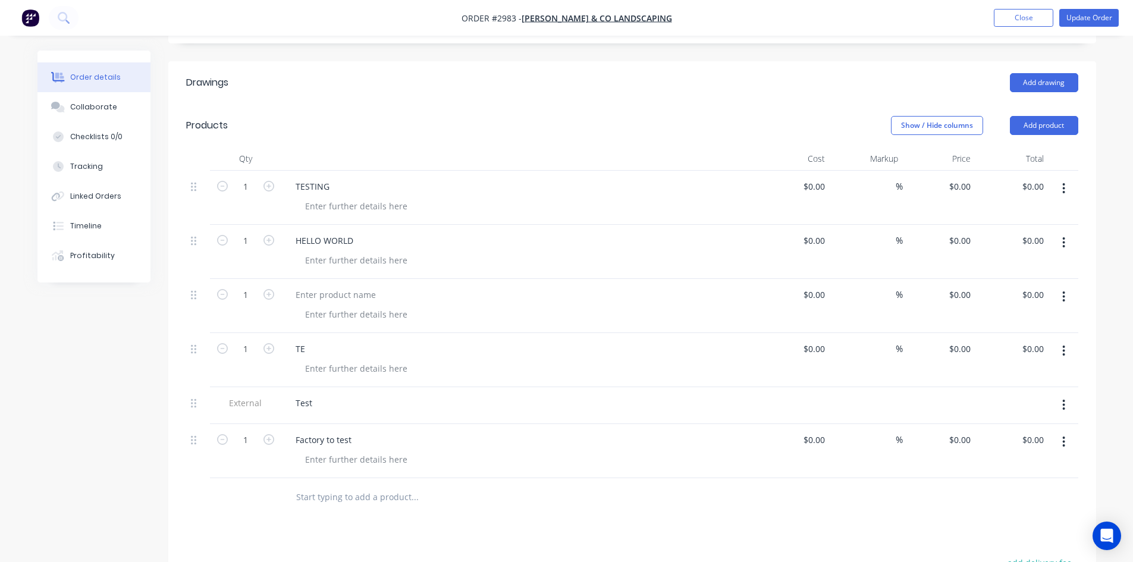
click at [1064, 440] on icon "button" at bounding box center [1063, 441] width 3 height 13
click at [1029, 547] on div "Delete" at bounding box center [1022, 544] width 92 height 17
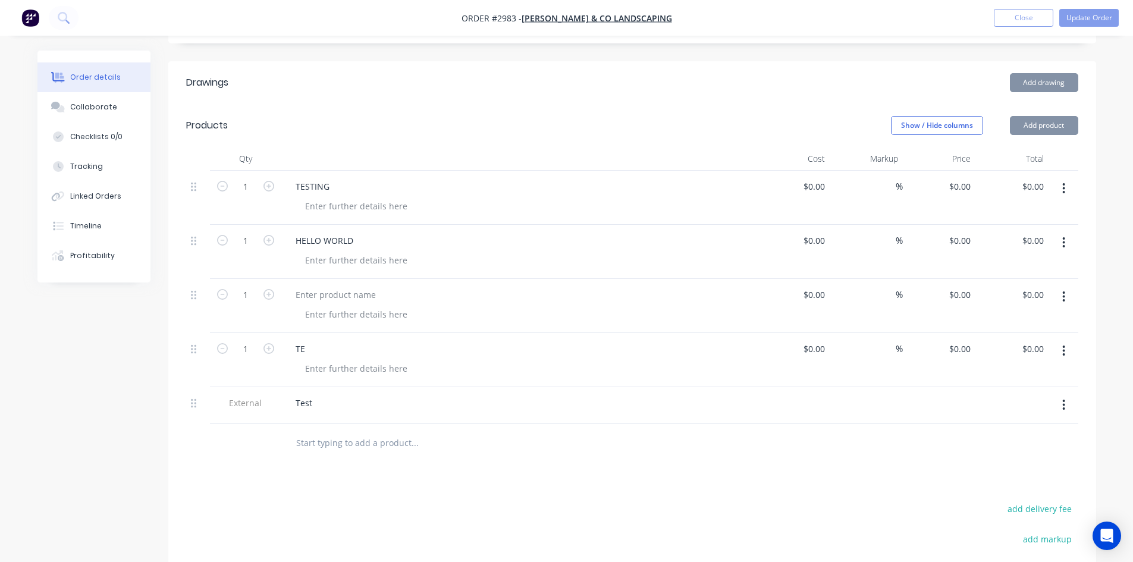
click at [1059, 410] on button "button" at bounding box center [1063, 404] width 28 height 21
click at [985, 467] on div "Delete" at bounding box center [1022, 459] width 92 height 17
click at [350, 422] on div at bounding box center [495, 406] width 428 height 39
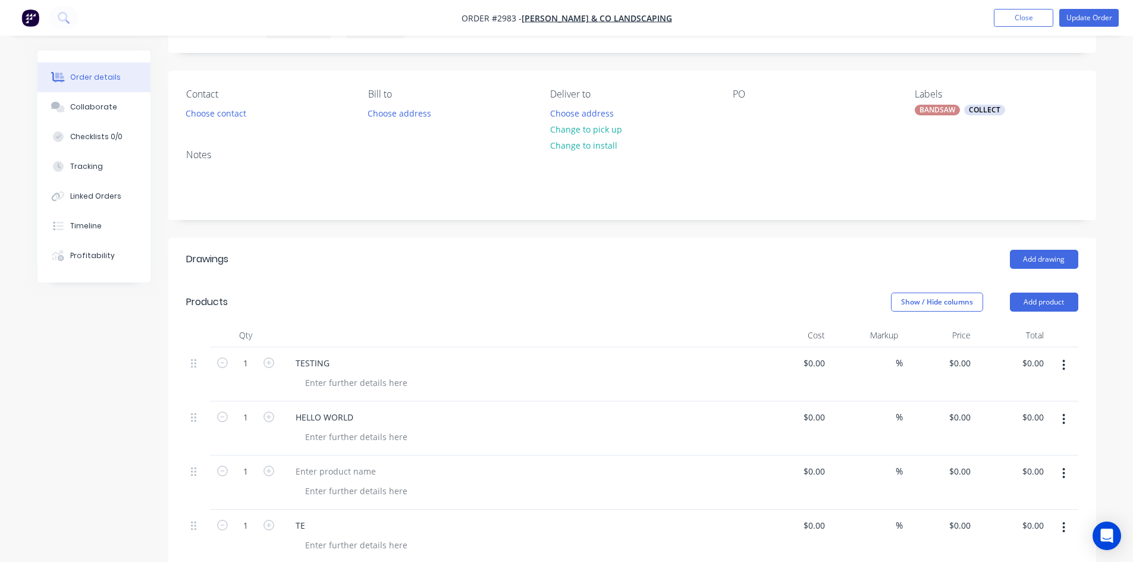
scroll to position [0, 0]
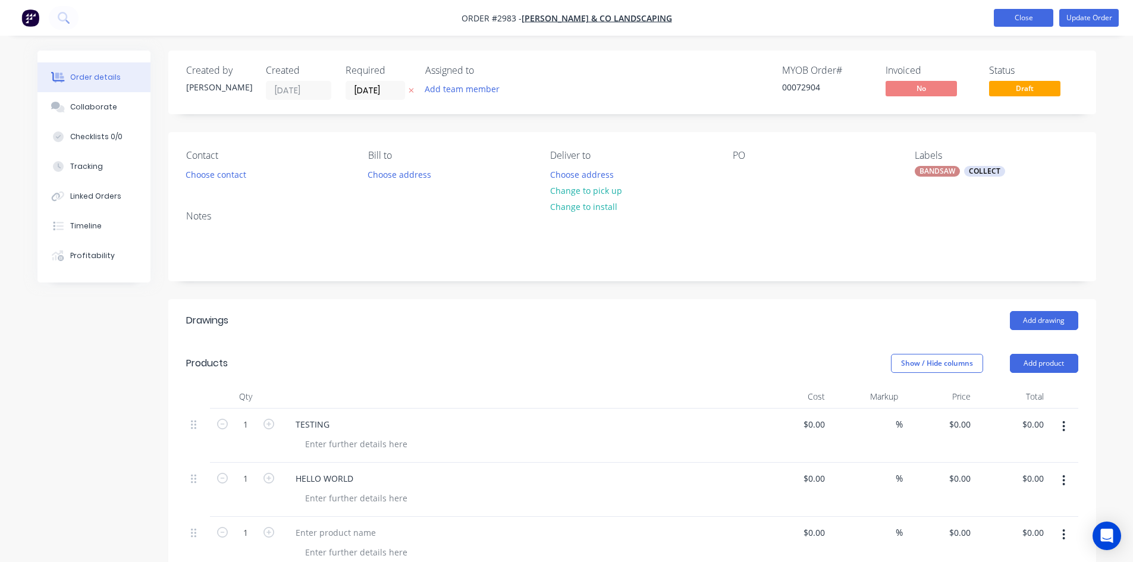
click at [1004, 16] on button "Close" at bounding box center [1022, 18] width 59 height 18
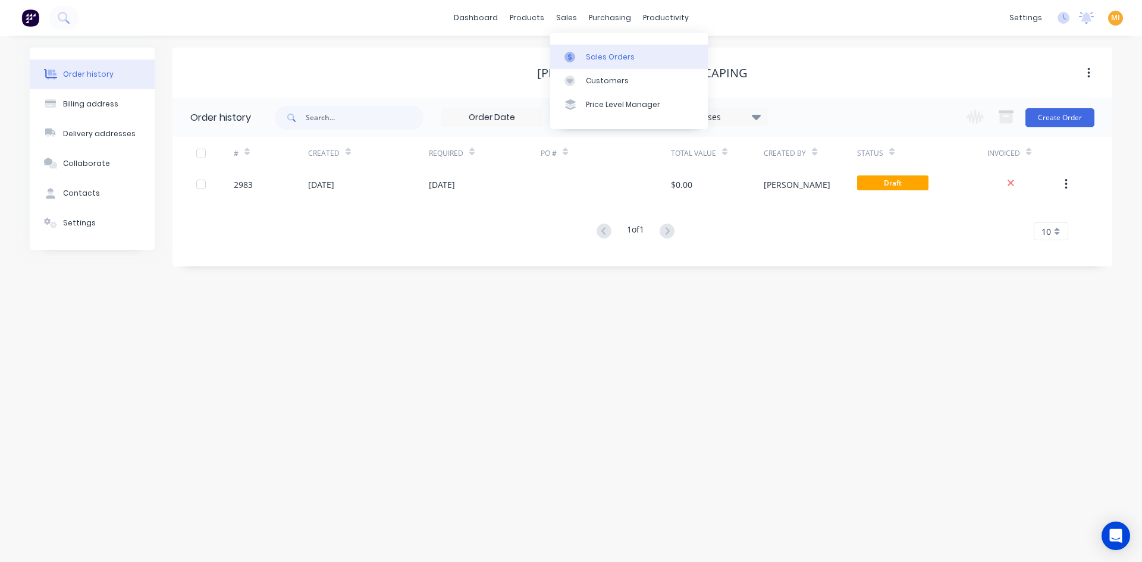
click at [582, 55] on link "Sales Orders" at bounding box center [629, 57] width 158 height 24
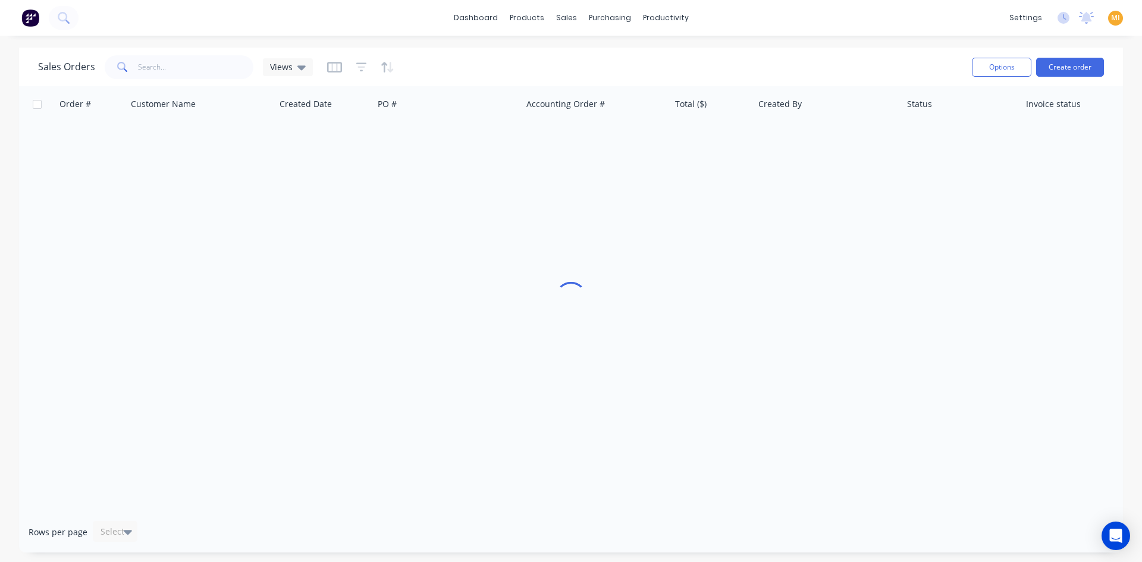
click at [157, 84] on div "Sales Orders Views Options Create order" at bounding box center [570, 67] width 1103 height 39
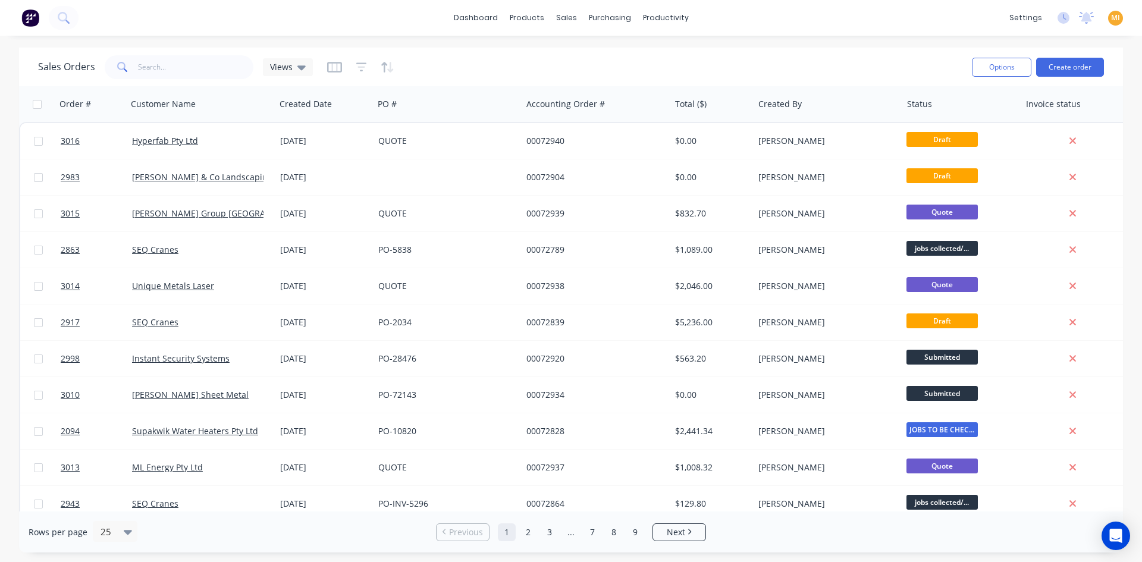
click at [162, 80] on div "Sales Orders Views" at bounding box center [500, 66] width 924 height 29
click at [164, 69] on input "text" at bounding box center [196, 67] width 116 height 24
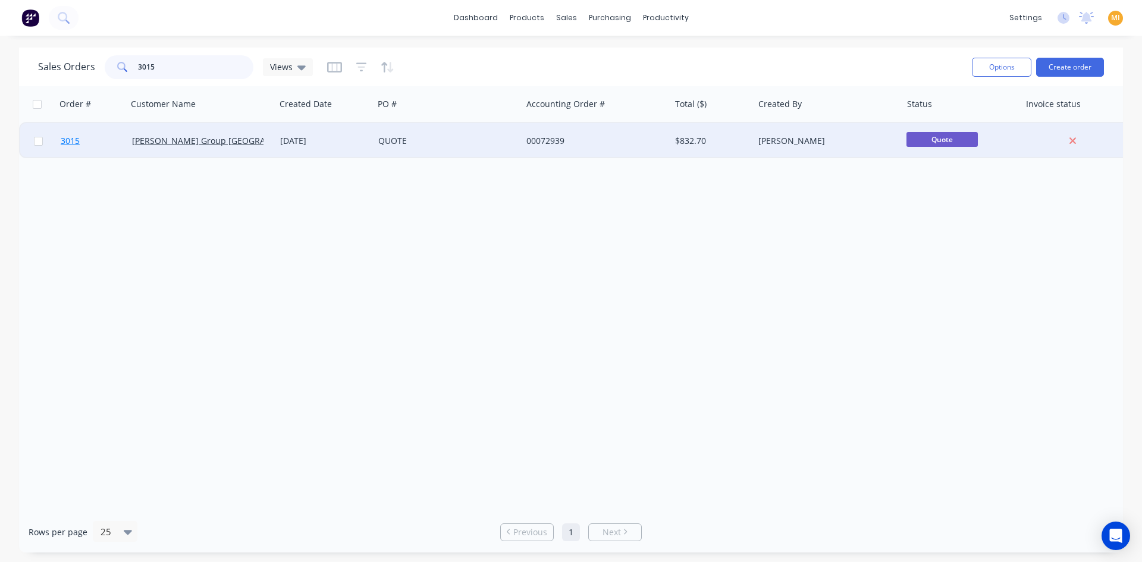
type input "3015"
click at [89, 142] on link "3015" at bounding box center [96, 141] width 71 height 36
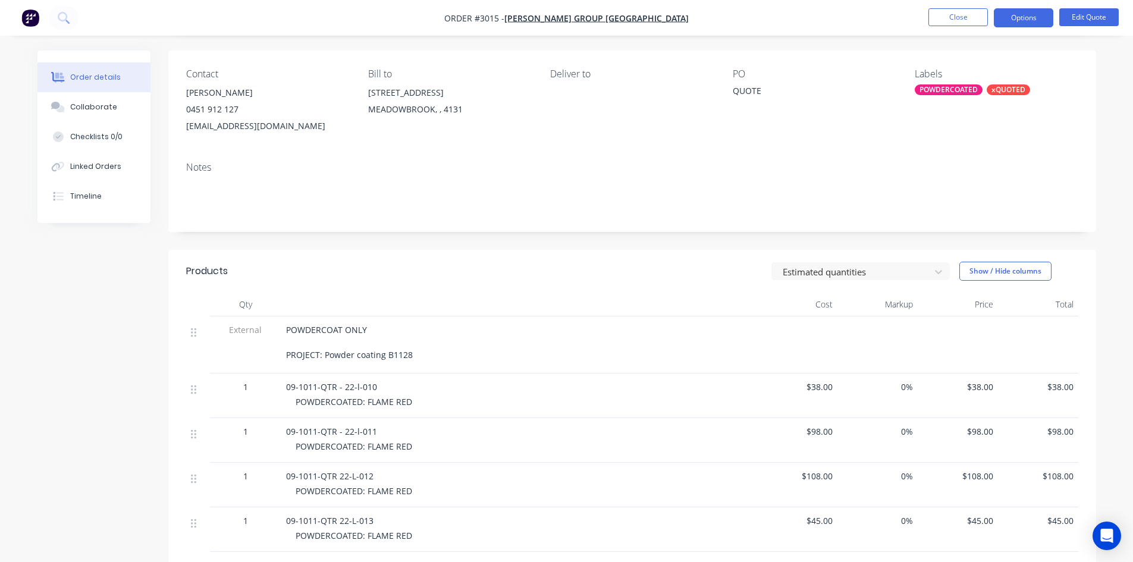
scroll to position [59, 0]
